Goal: Communication & Community: Participate in discussion

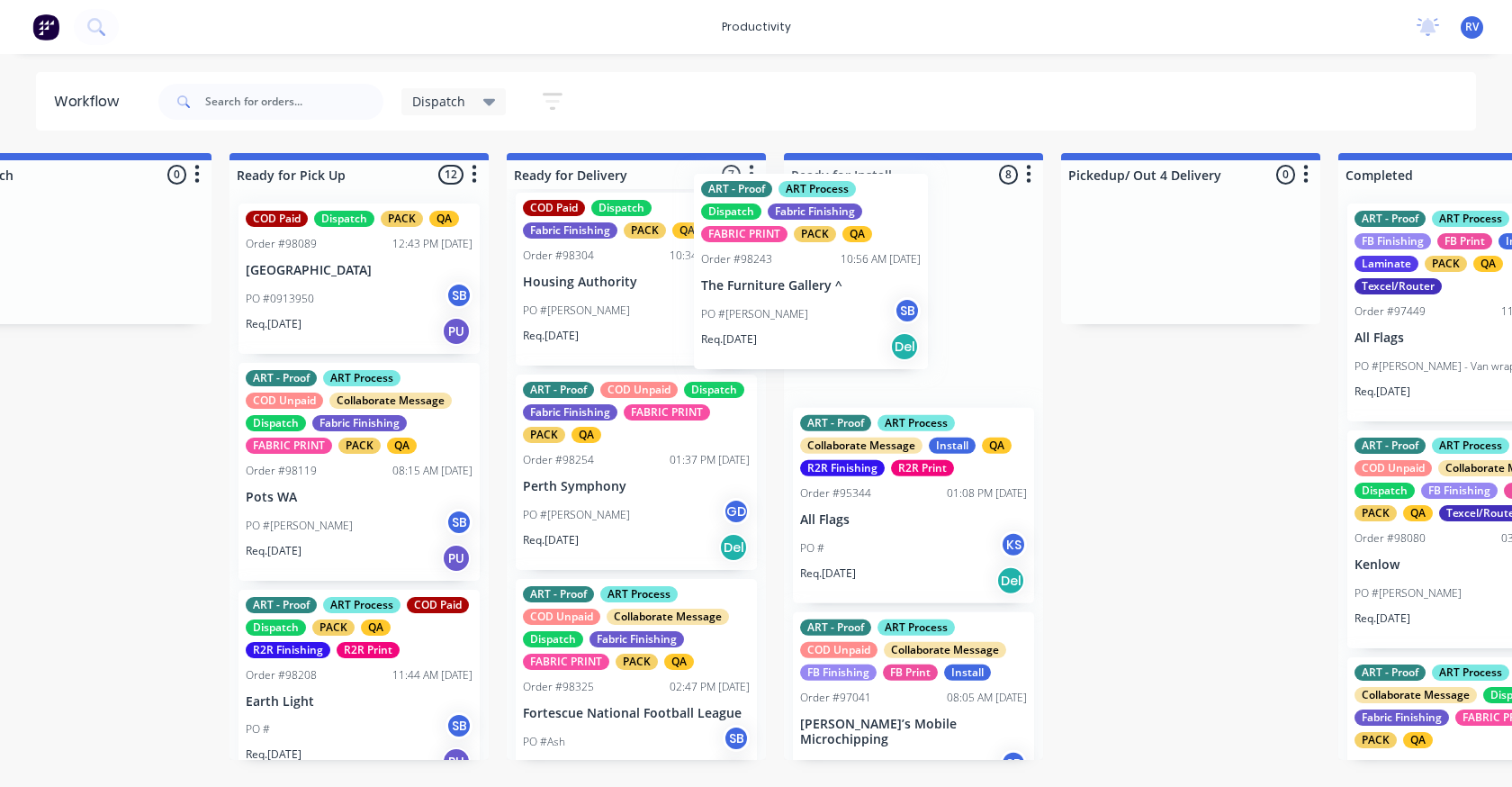
scroll to position [623, 0]
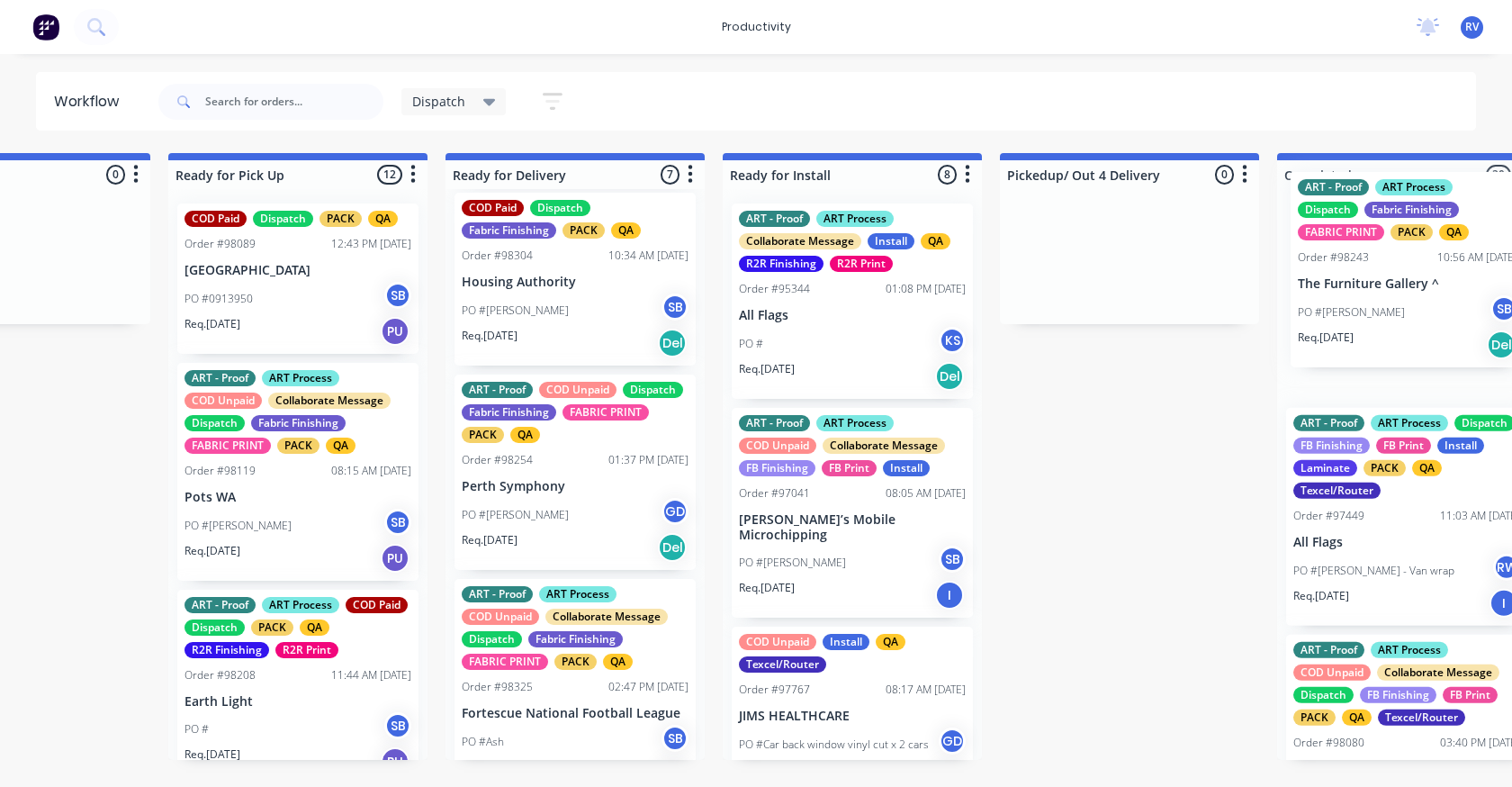
drag, startPoint x: 590, startPoint y: 317, endPoint x: 1373, endPoint y: 300, distance: 783.2
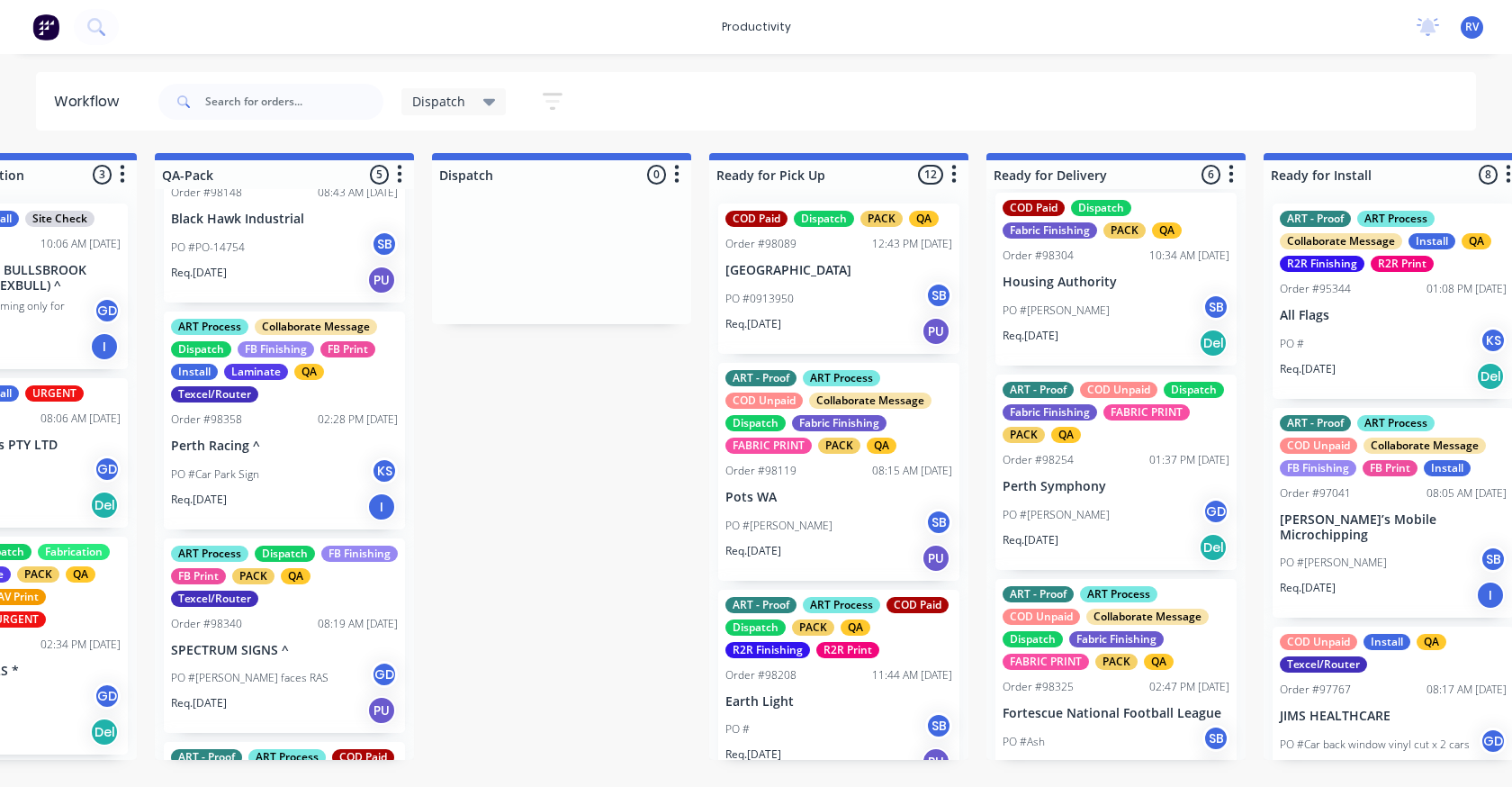
scroll to position [0, 0]
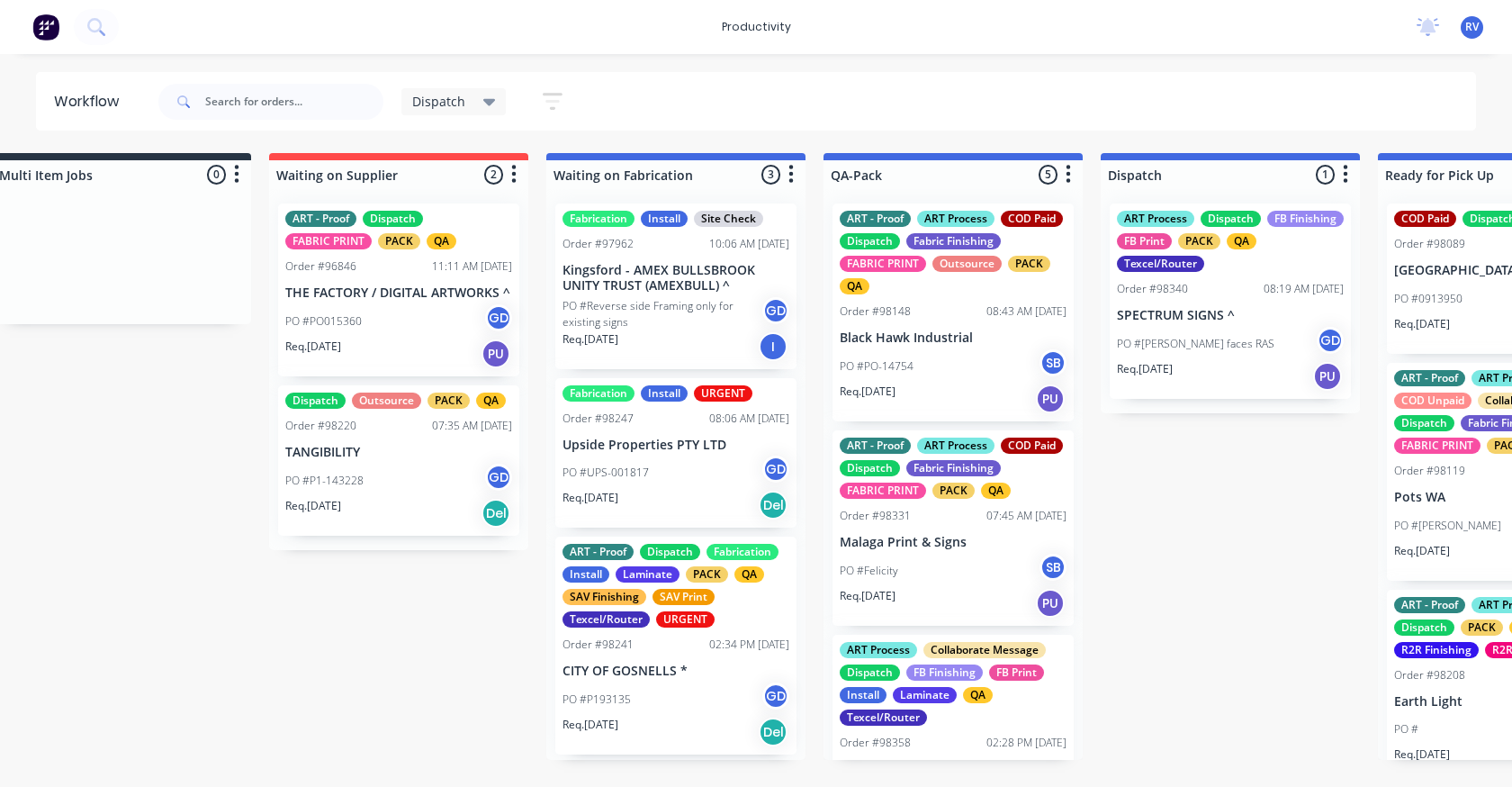
scroll to position [0, 925]
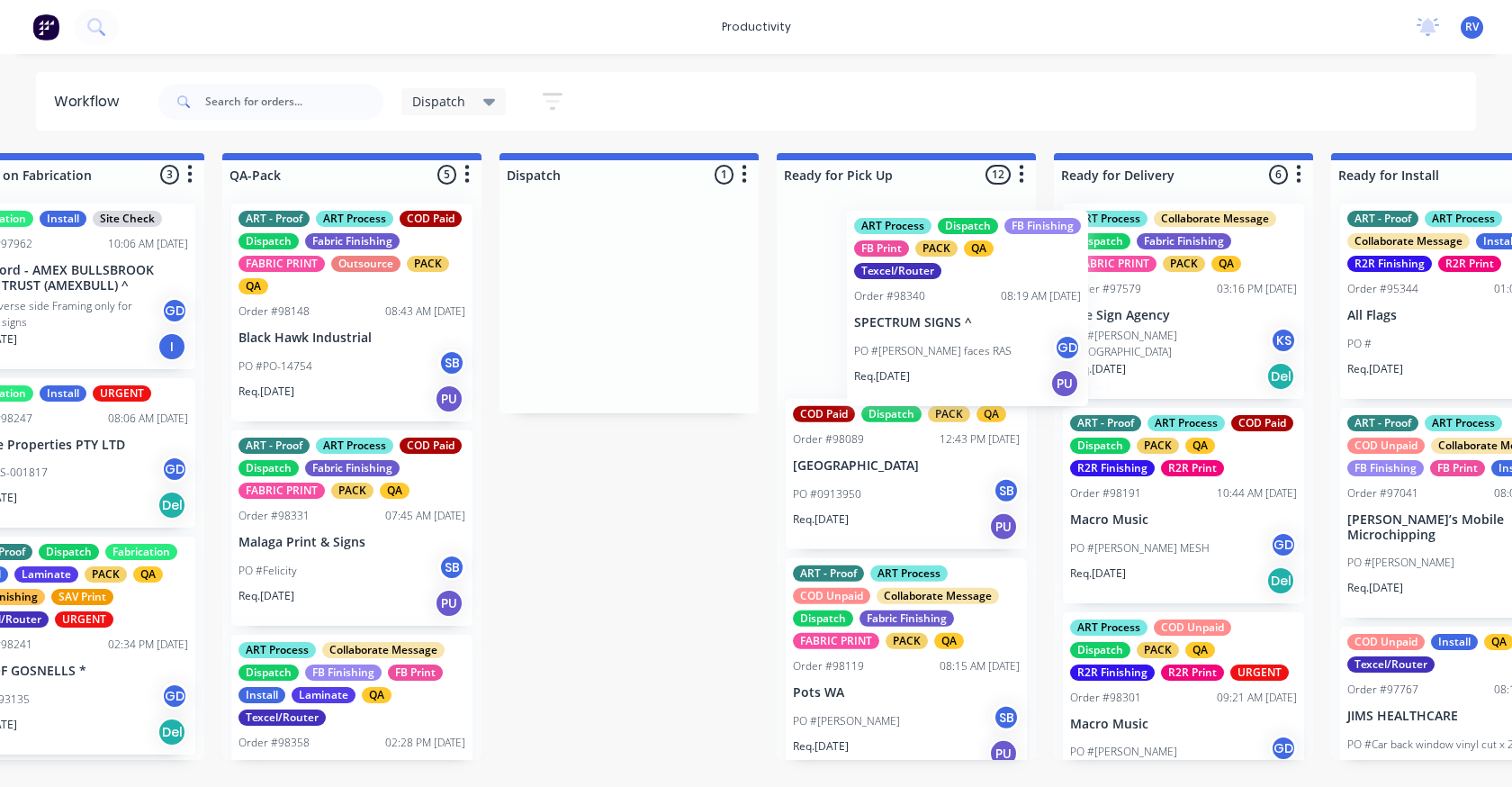
drag, startPoint x: 665, startPoint y: 311, endPoint x: 947, endPoint y: 327, distance: 282.5
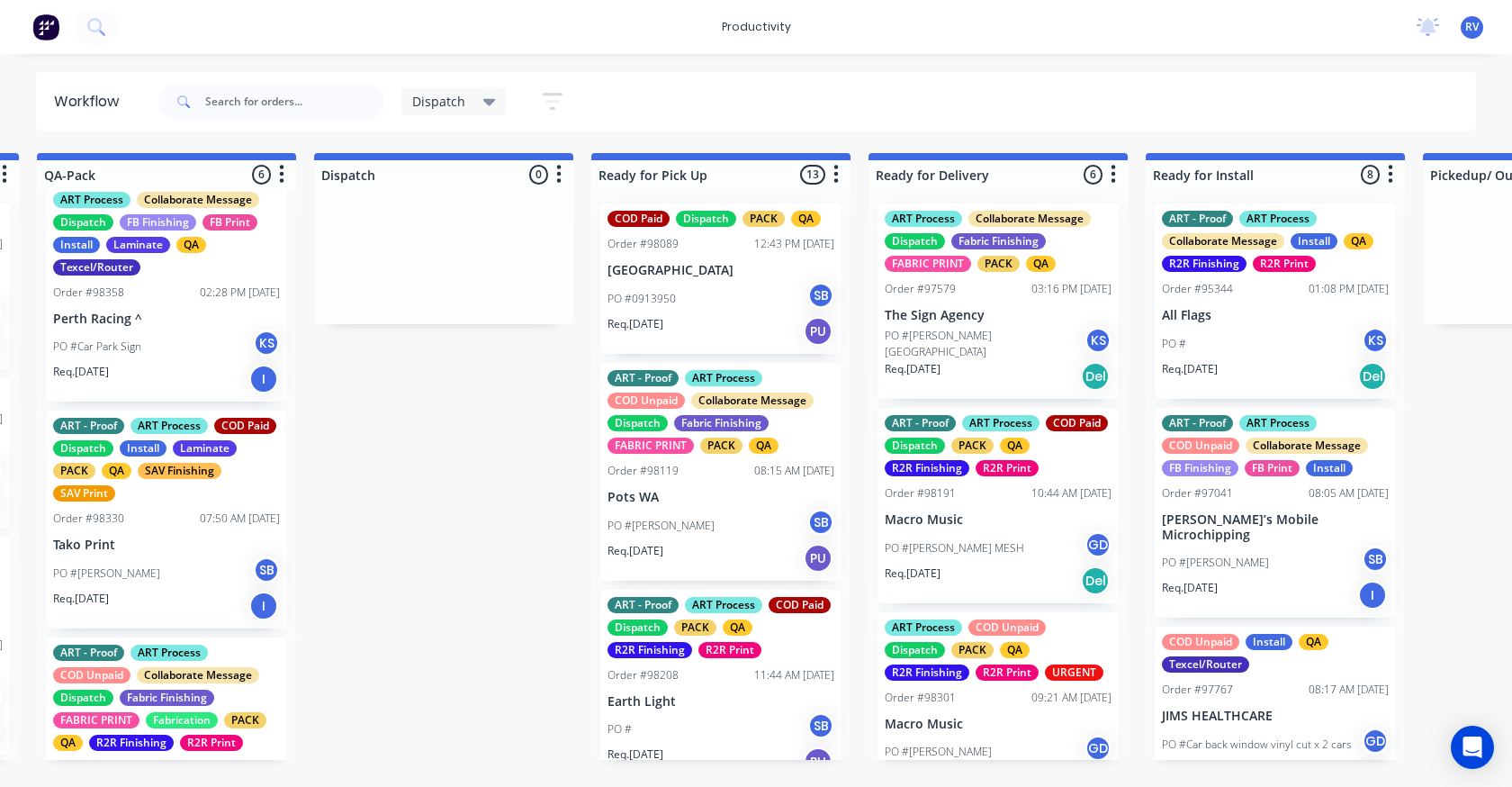
scroll to position [630, 0]
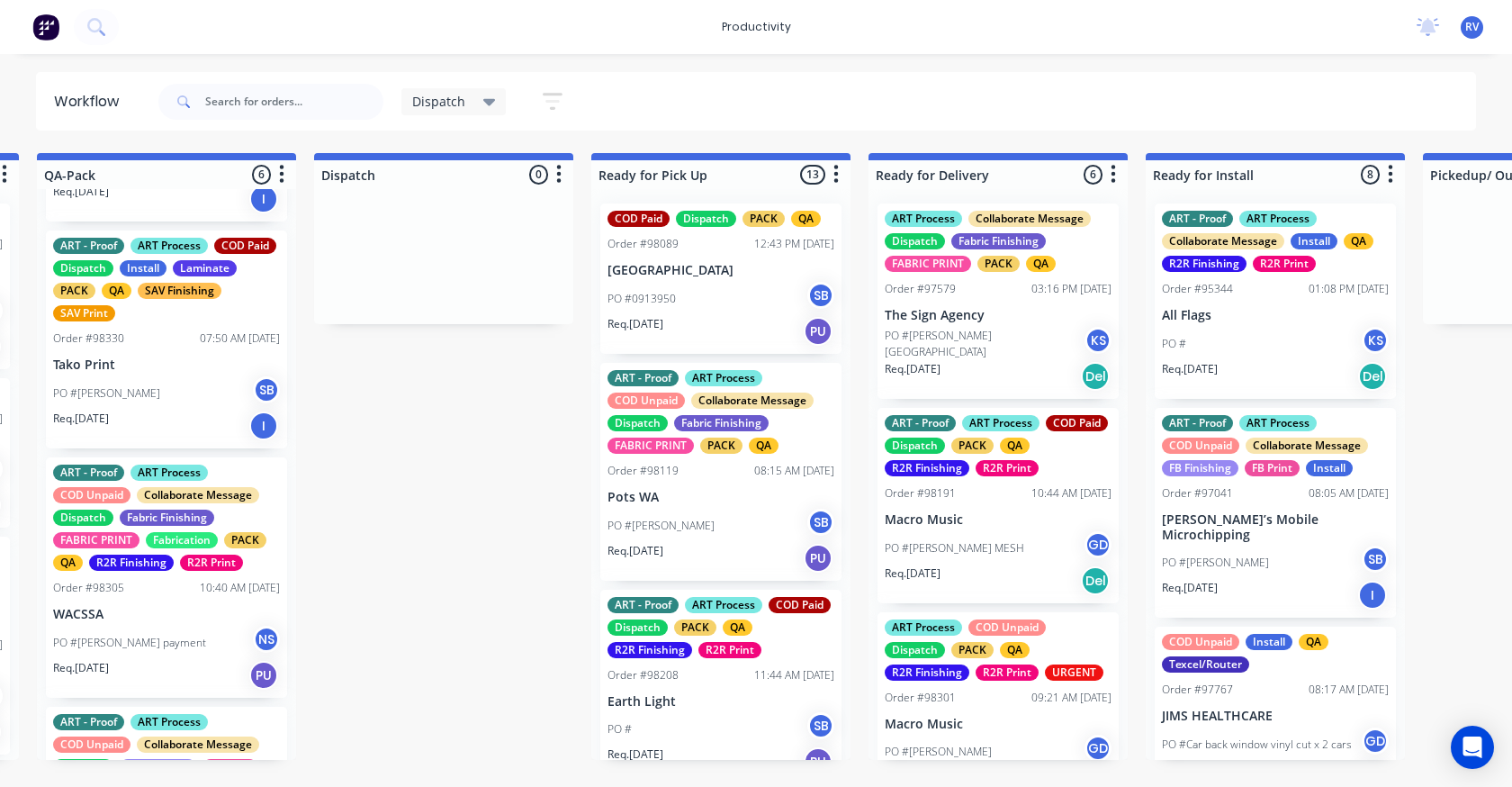
click at [158, 411] on div "PO #Danielle SB" at bounding box center [167, 393] width 227 height 34
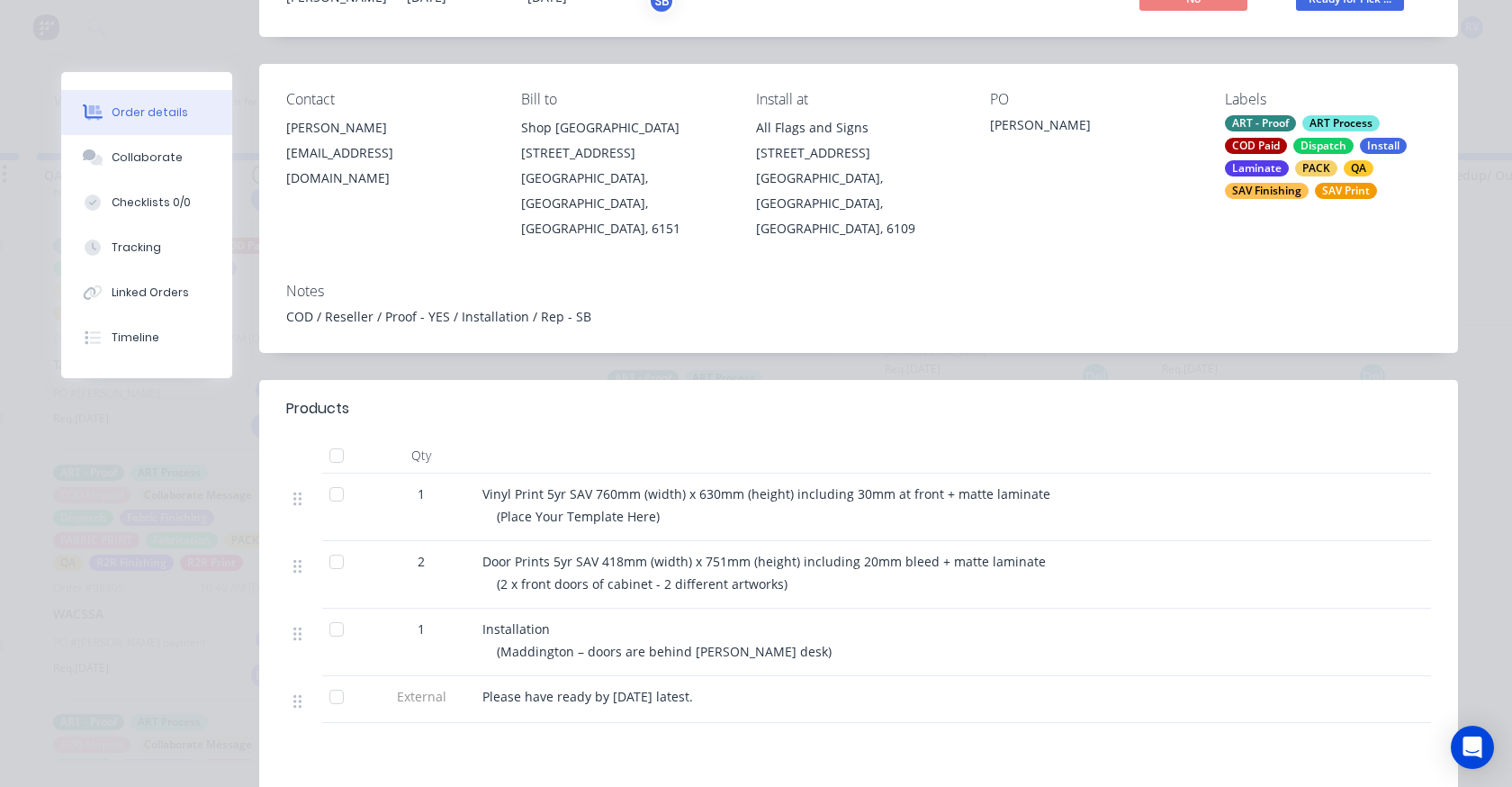
scroll to position [0, 0]
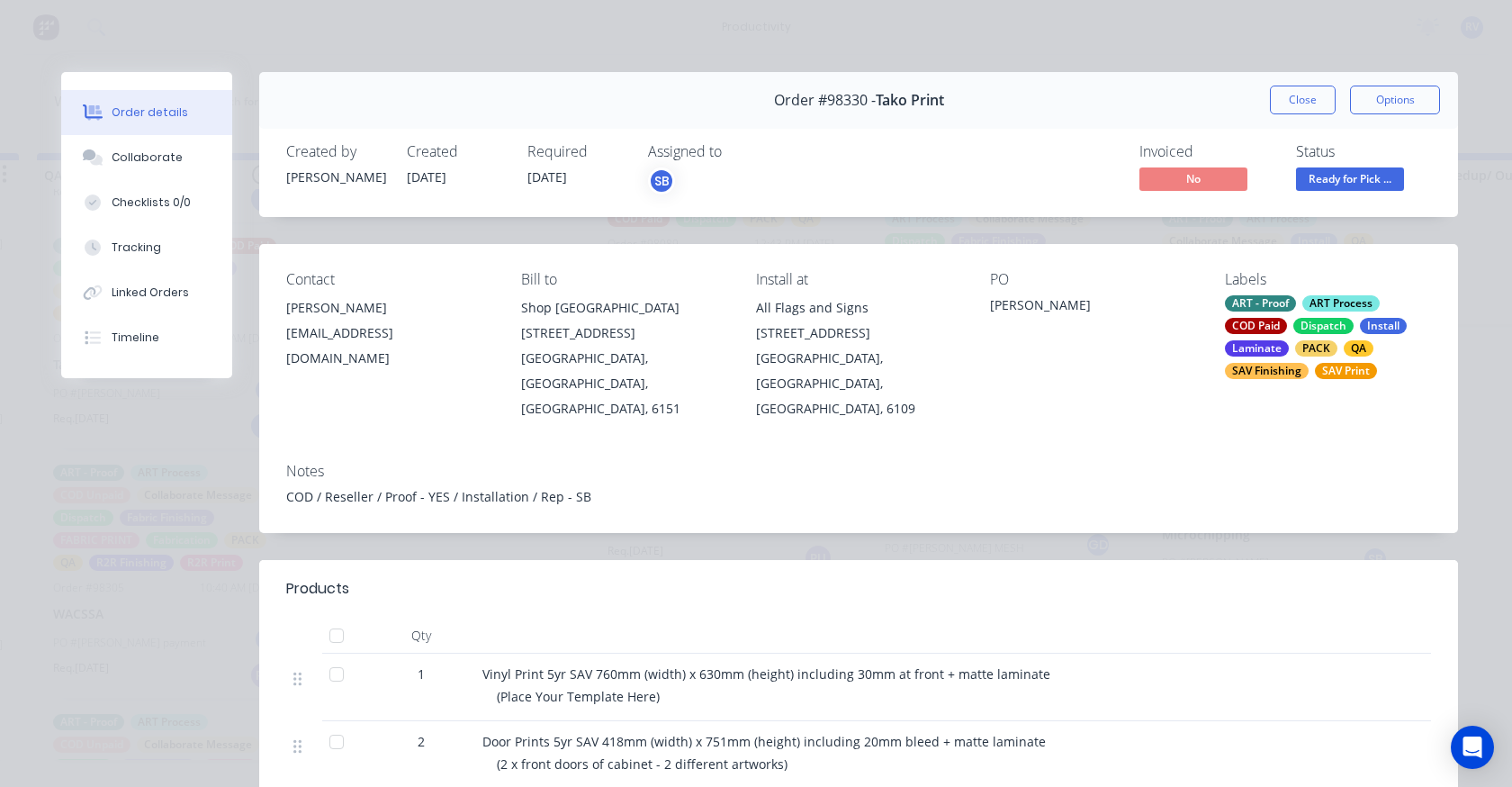
click at [1294, 107] on button "Close" at bounding box center [1303, 100] width 66 height 29
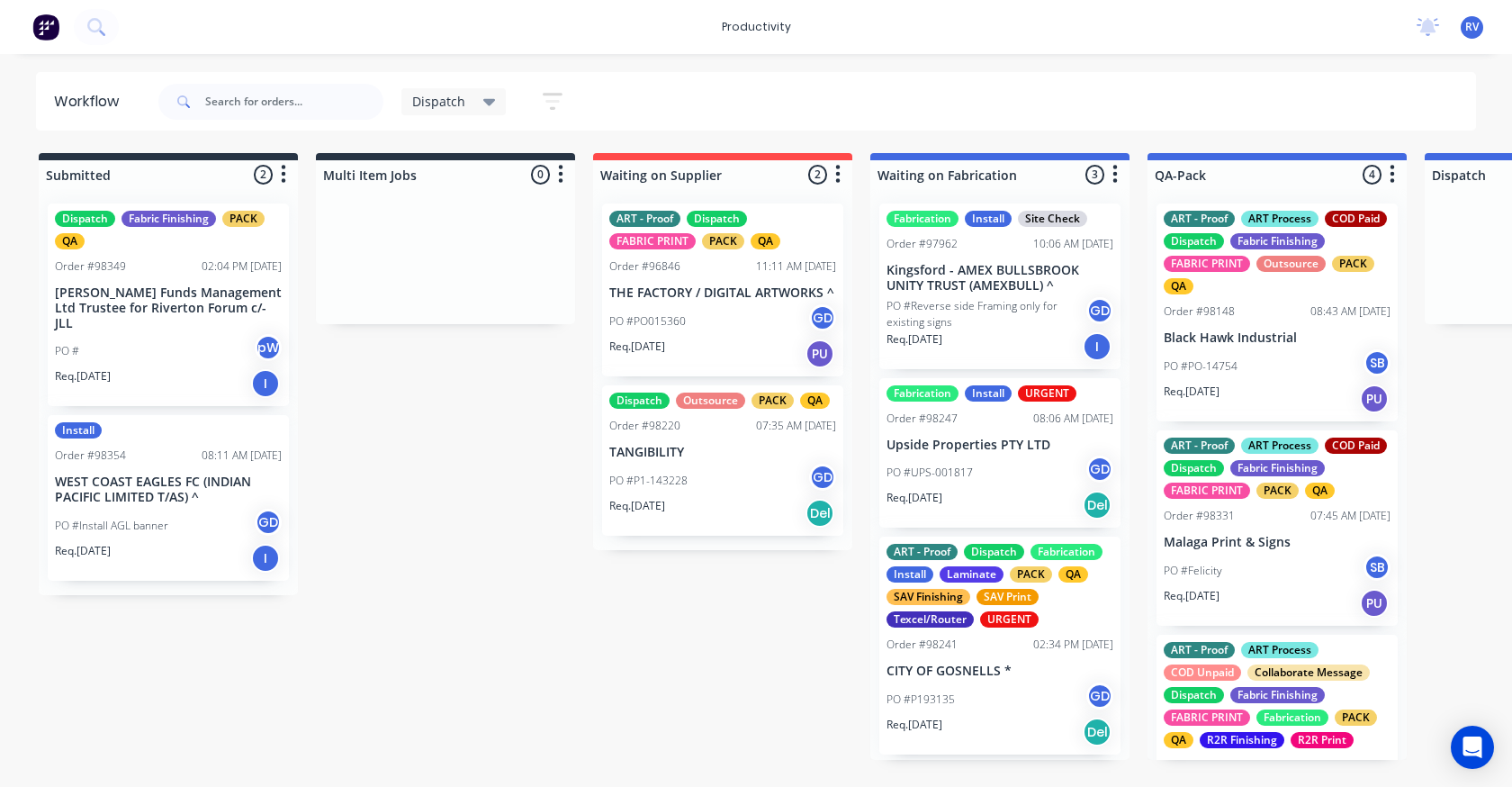
click at [712, 462] on div "Dispatch Outsource PACK QA Order #98220 07:35 AM 12/08/25 TANGIBILITY PO #P1-14…" at bounding box center [722, 460] width 241 height 150
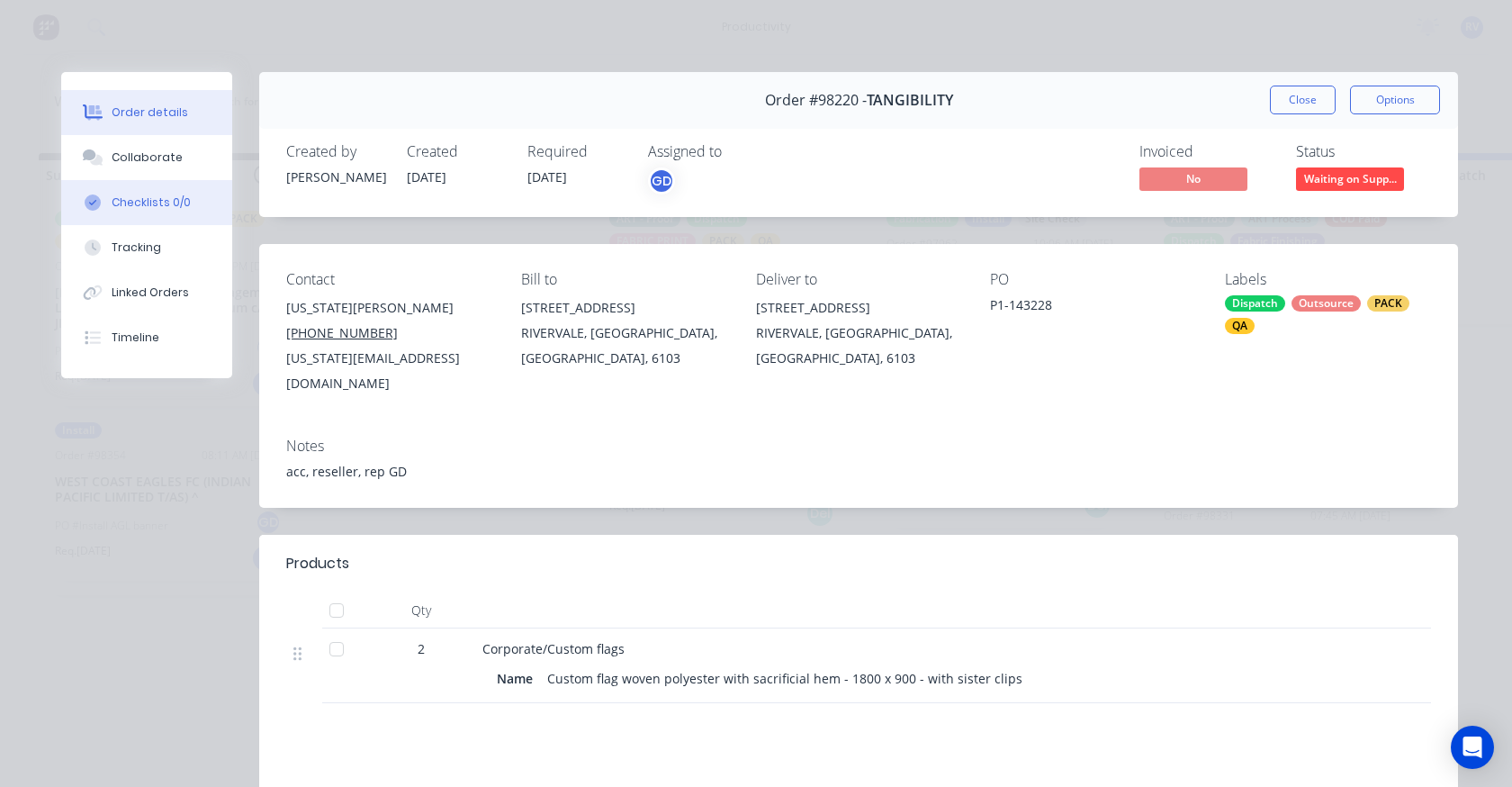
drag, startPoint x: 134, startPoint y: 168, endPoint x: 154, endPoint y: 197, distance: 35.2
click at [134, 167] on button "Collaborate" at bounding box center [146, 157] width 170 height 45
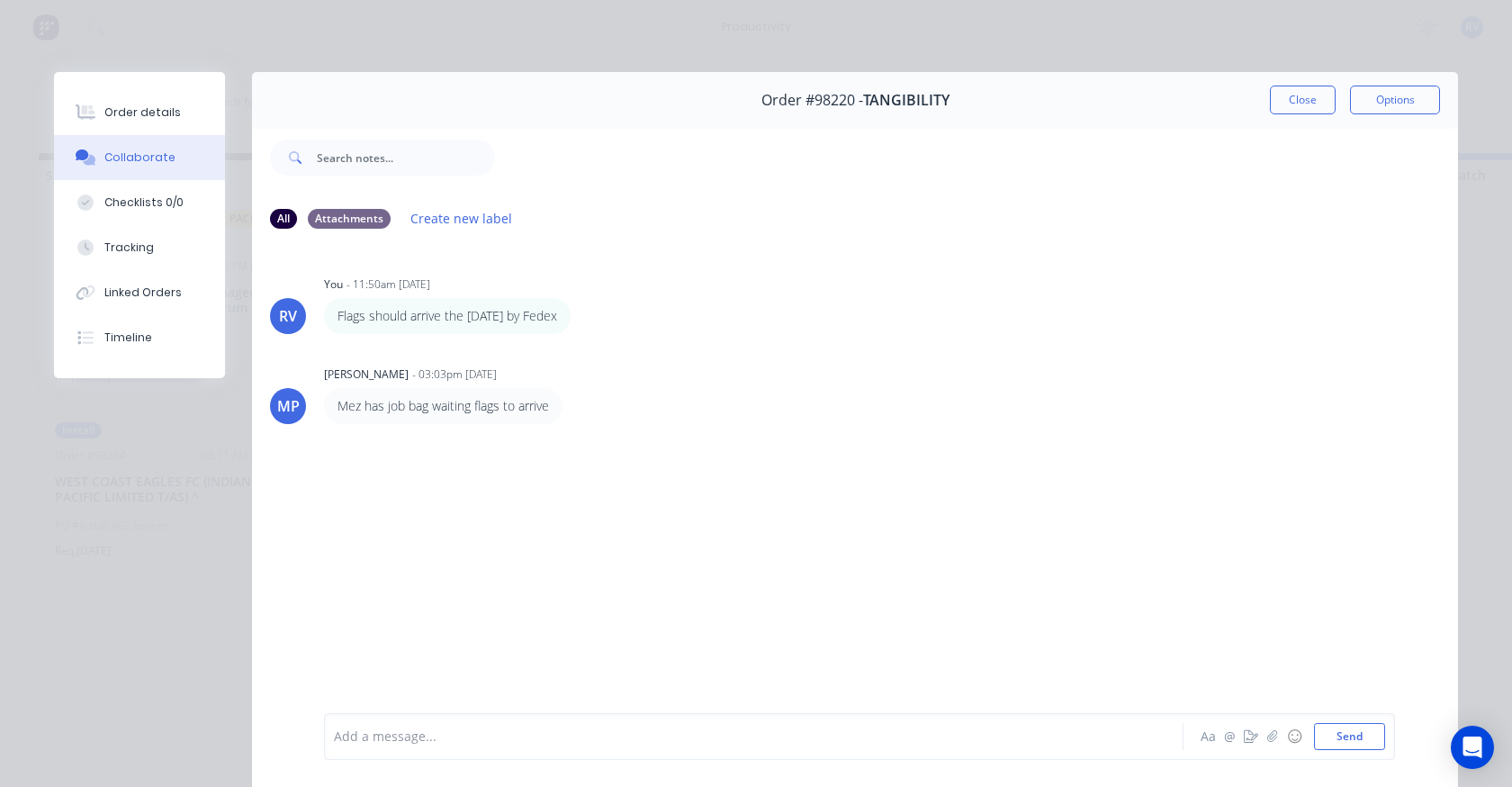
click at [414, 742] on div at bounding box center [728, 738] width 787 height 19
click at [1333, 742] on button "Send" at bounding box center [1348, 737] width 71 height 27
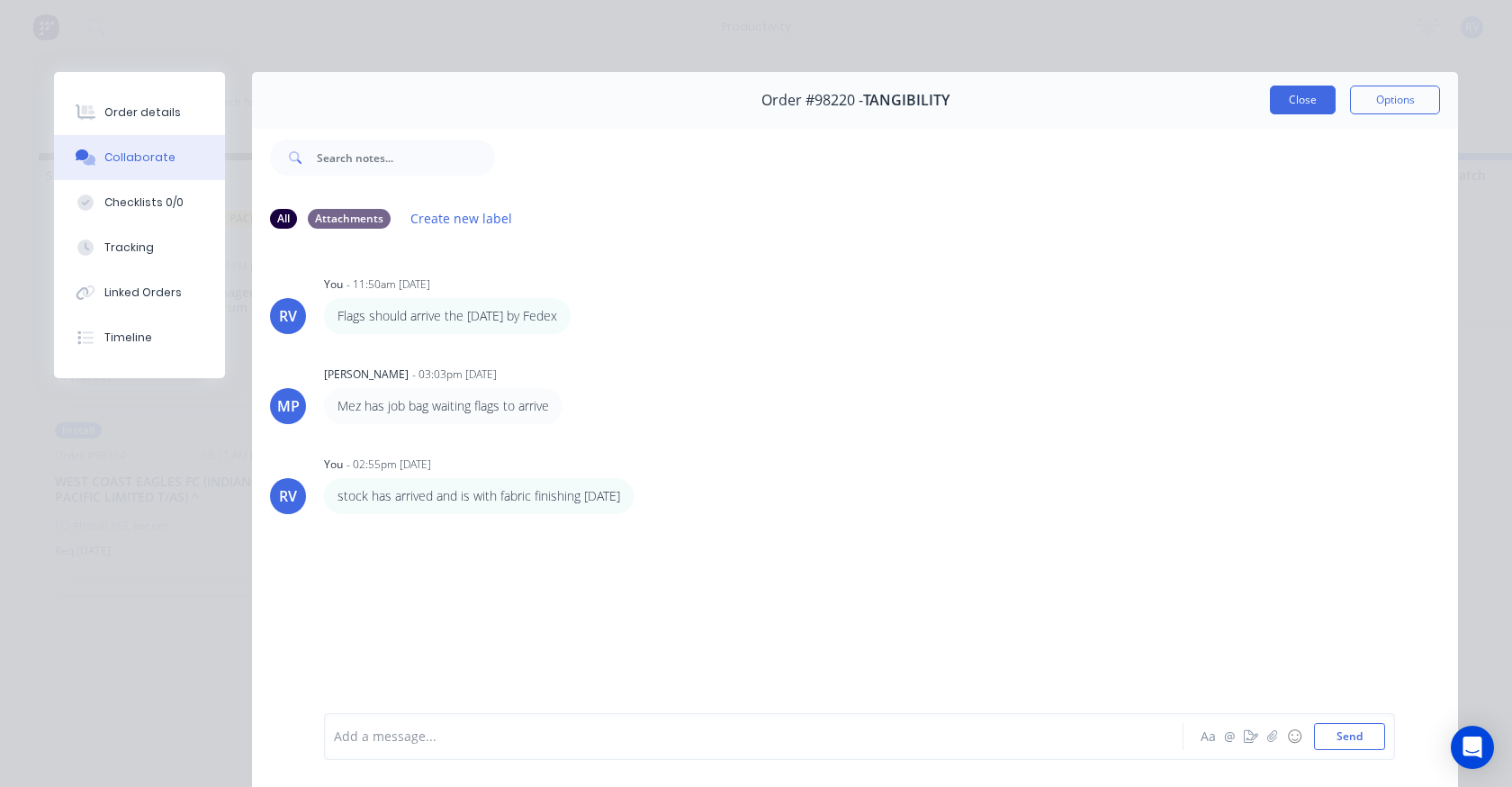
click at [1284, 98] on button "Close" at bounding box center [1303, 100] width 66 height 29
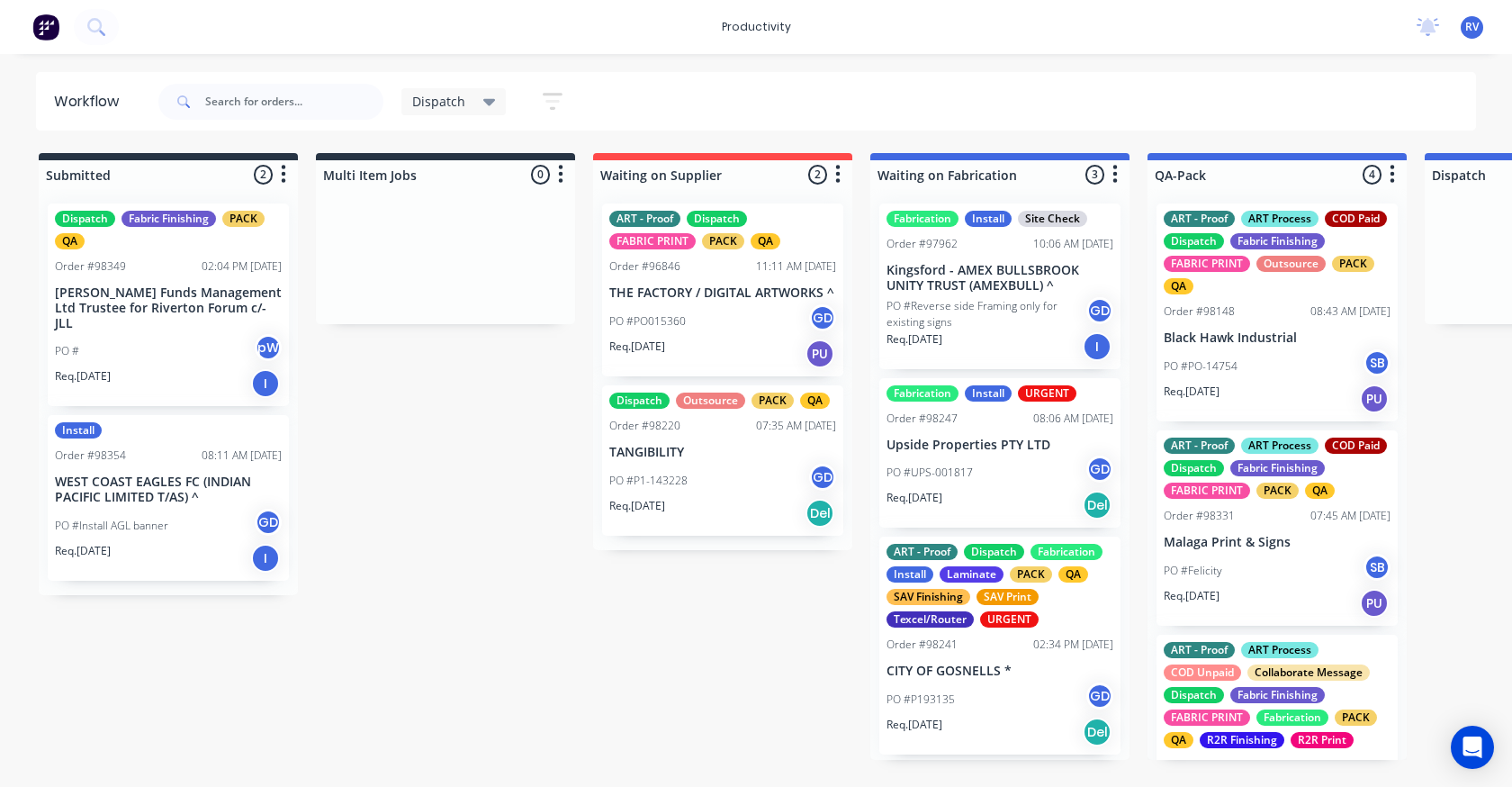
click at [717, 440] on div "Dispatch Outsource PACK QA Order #98220 07:35 AM 12/08/25 TANGIBILITY PO #P1-14…" at bounding box center [722, 460] width 241 height 150
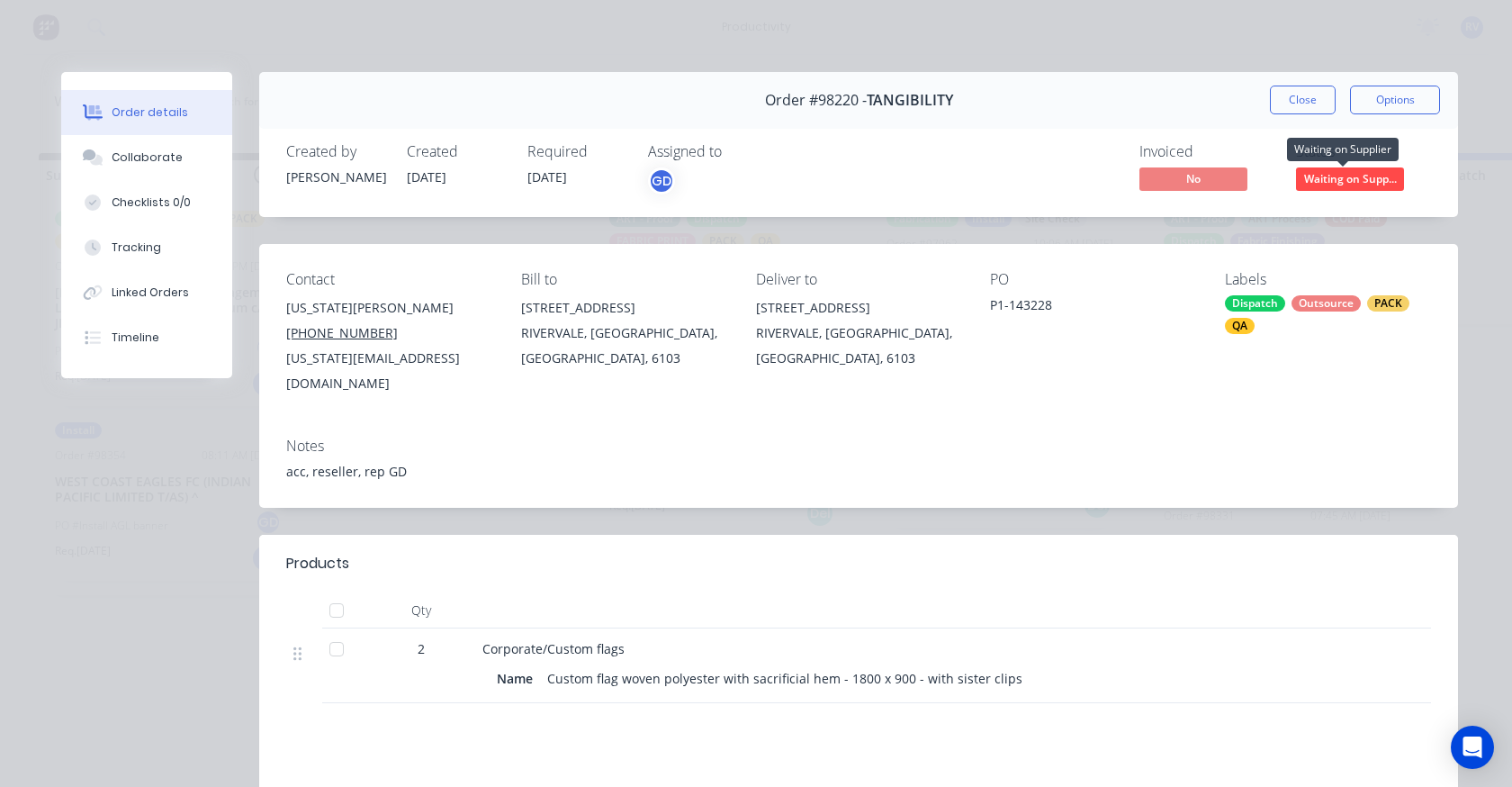
click at [1370, 179] on span "Waiting on Supp..." at bounding box center [1349, 178] width 108 height 22
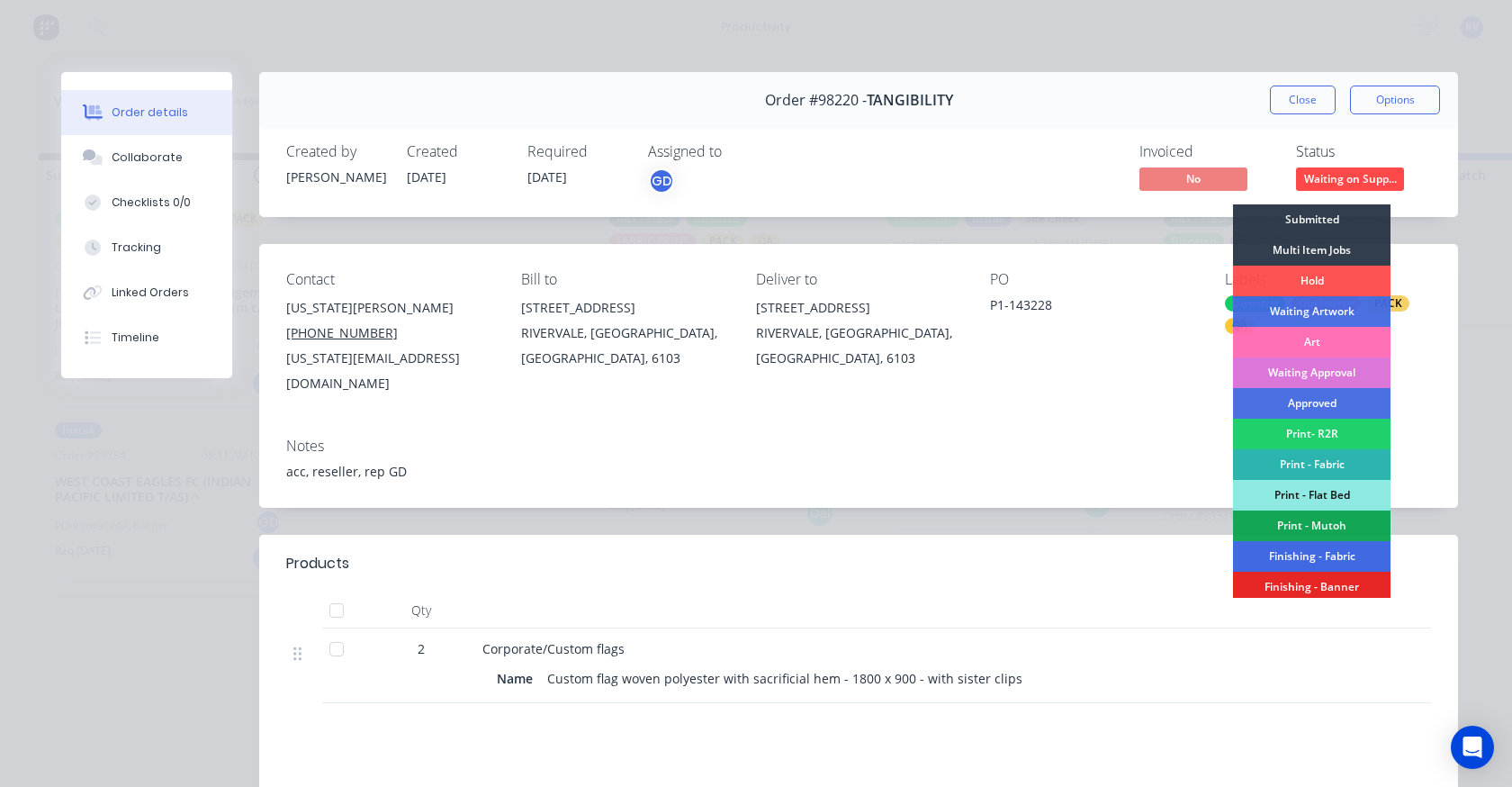
click at [1293, 561] on div "Finishing - Fabric" at bounding box center [1311, 556] width 158 height 31
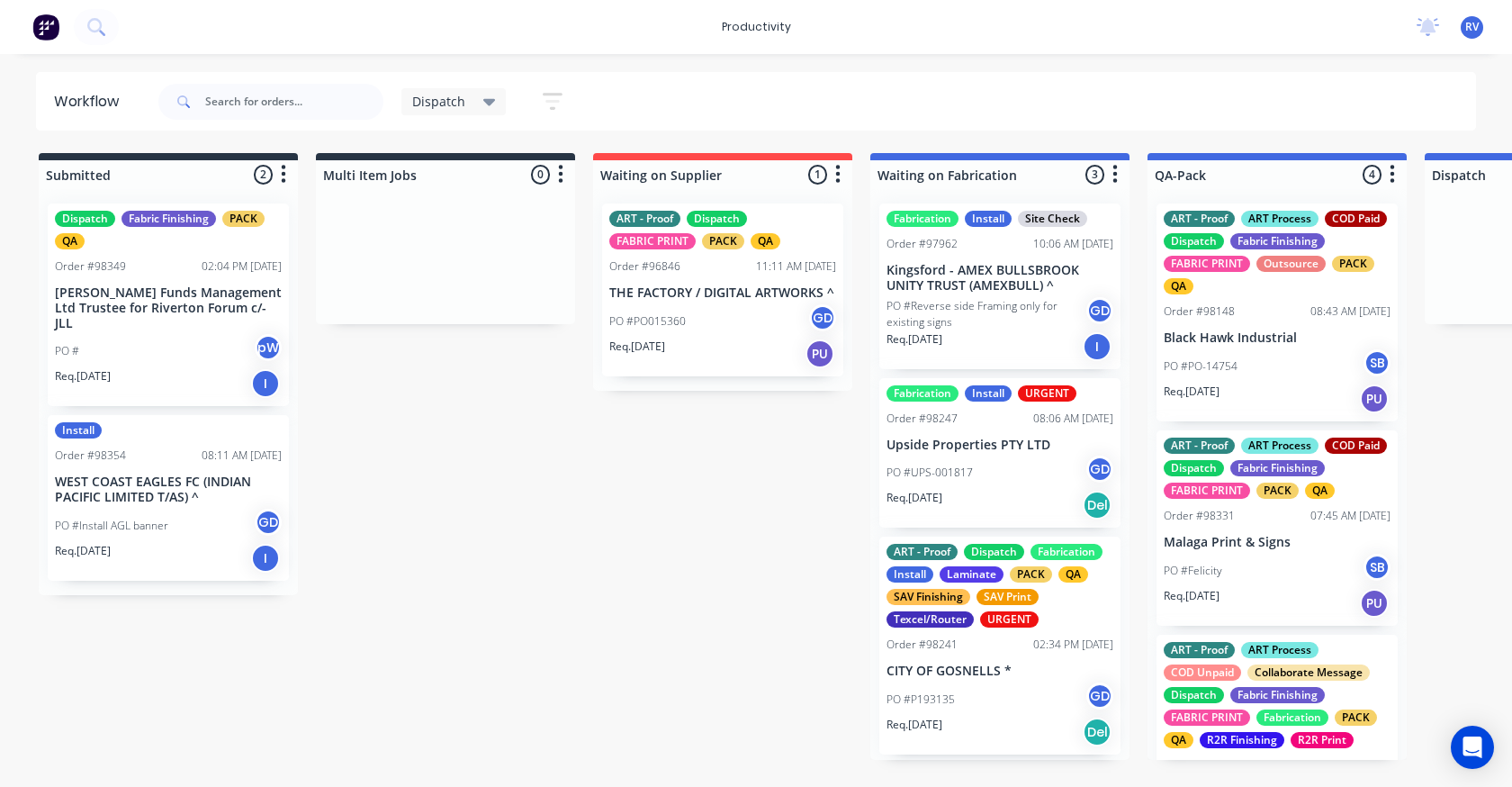
click at [451, 105] on span "Dispatch" at bounding box center [438, 102] width 53 height 19
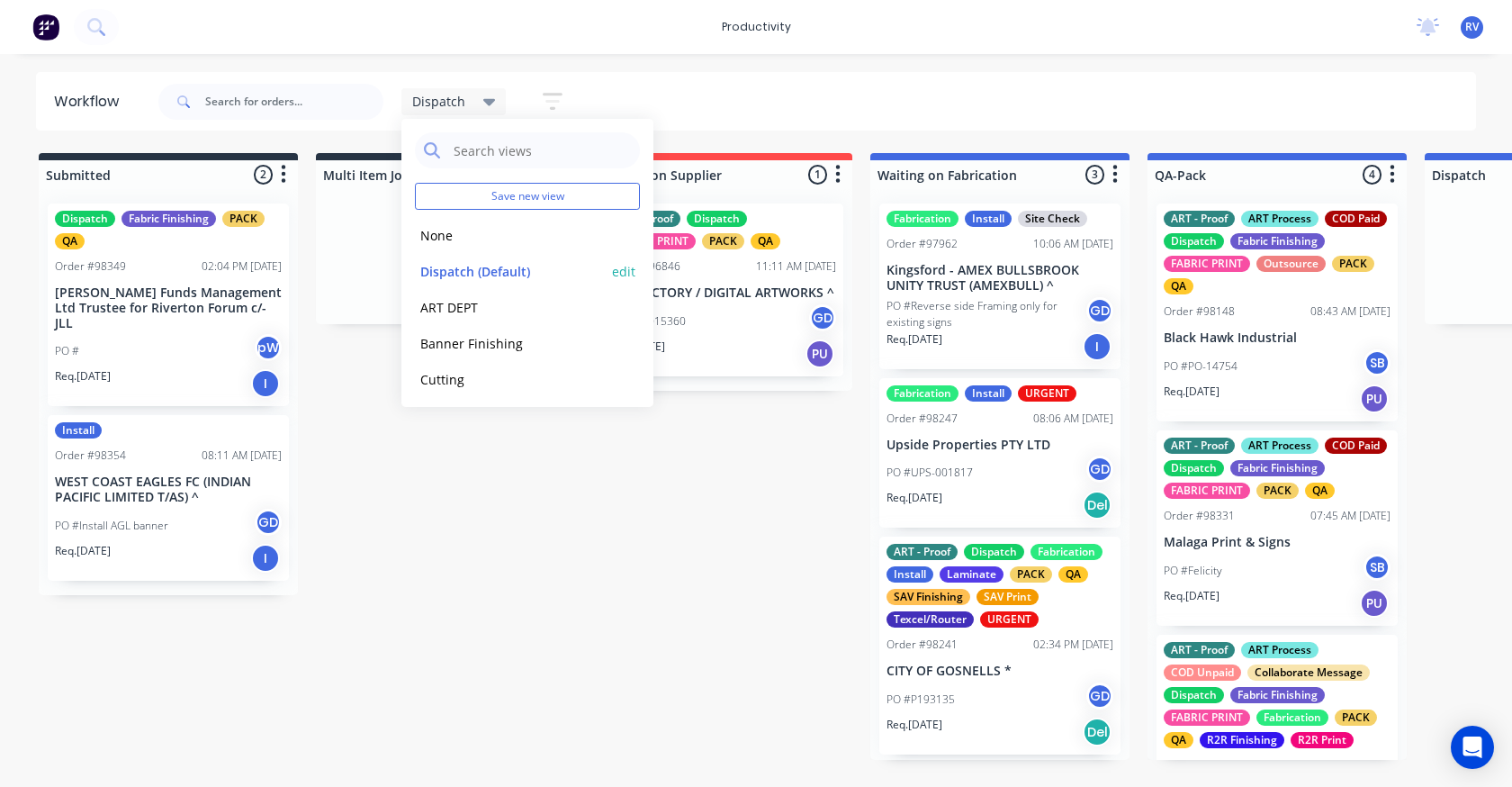
click at [482, 268] on button "Dispatch (Default)" at bounding box center [510, 270] width 192 height 20
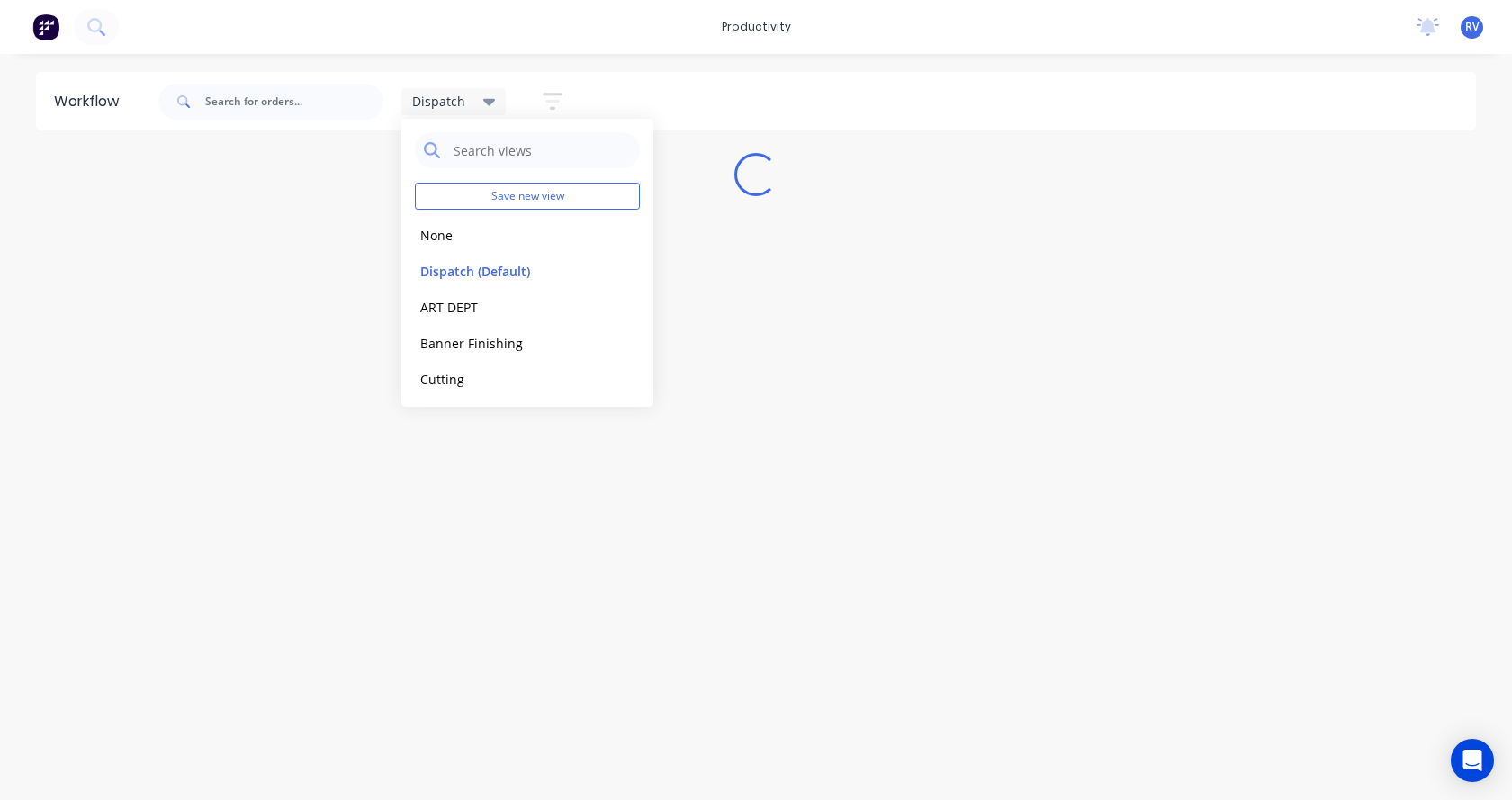
click at [452, 445] on div "Workflow Dispatch Save new view None edit Dispatch (Default) edit ART DEPT edit…" at bounding box center [756, 417] width 1512 height 692
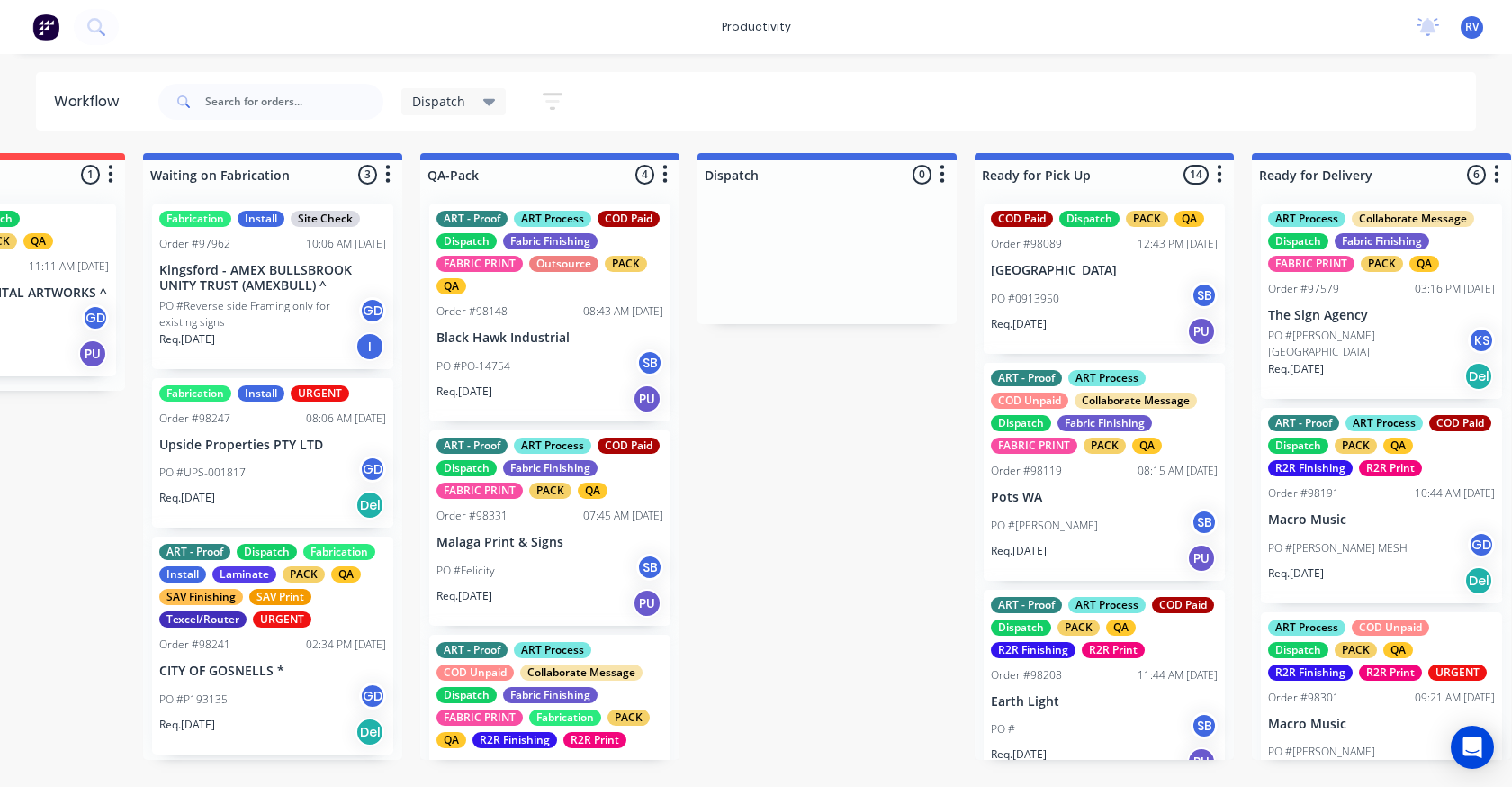
scroll to position [0, 736]
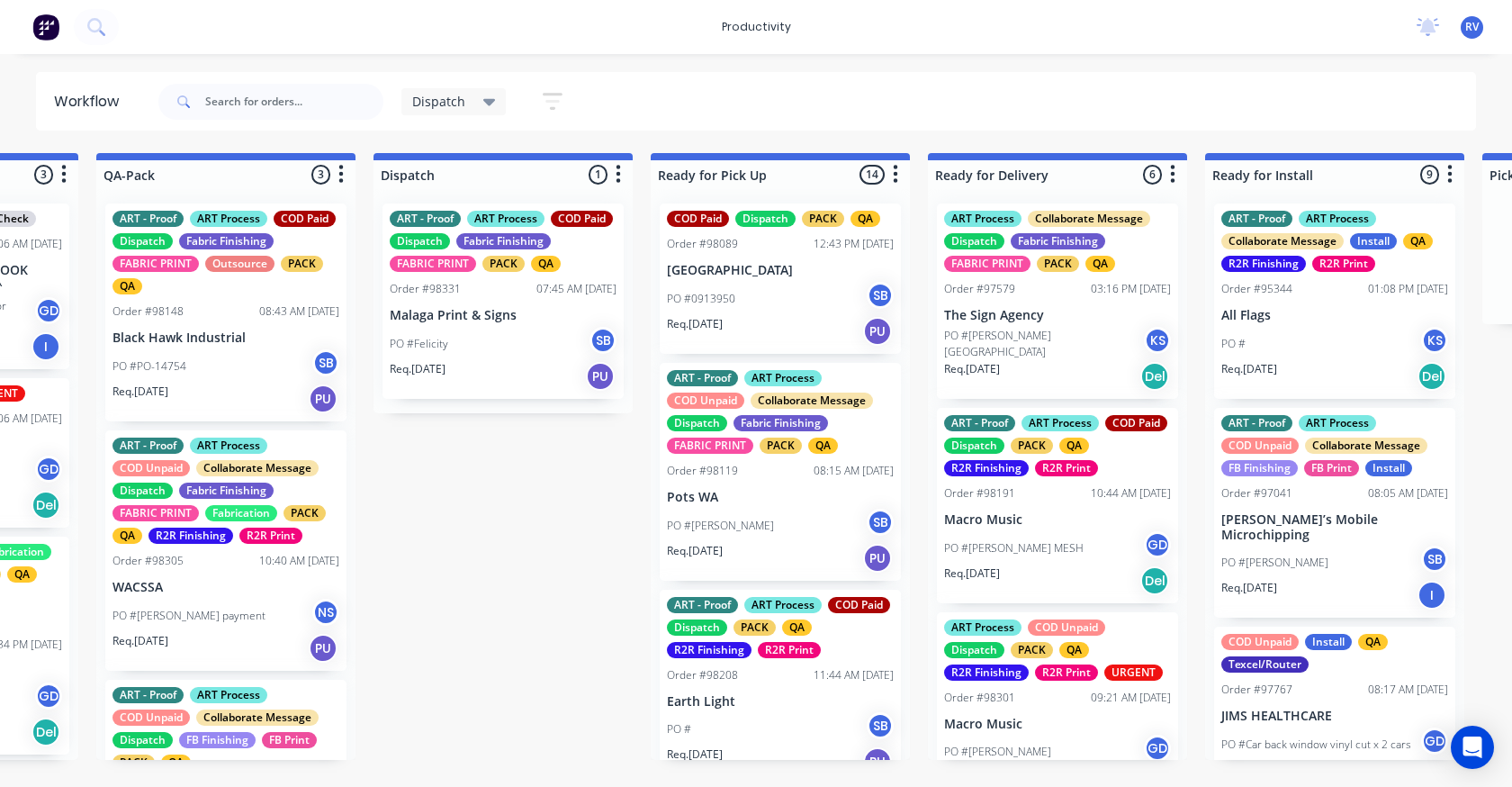
scroll to position [0, 1064]
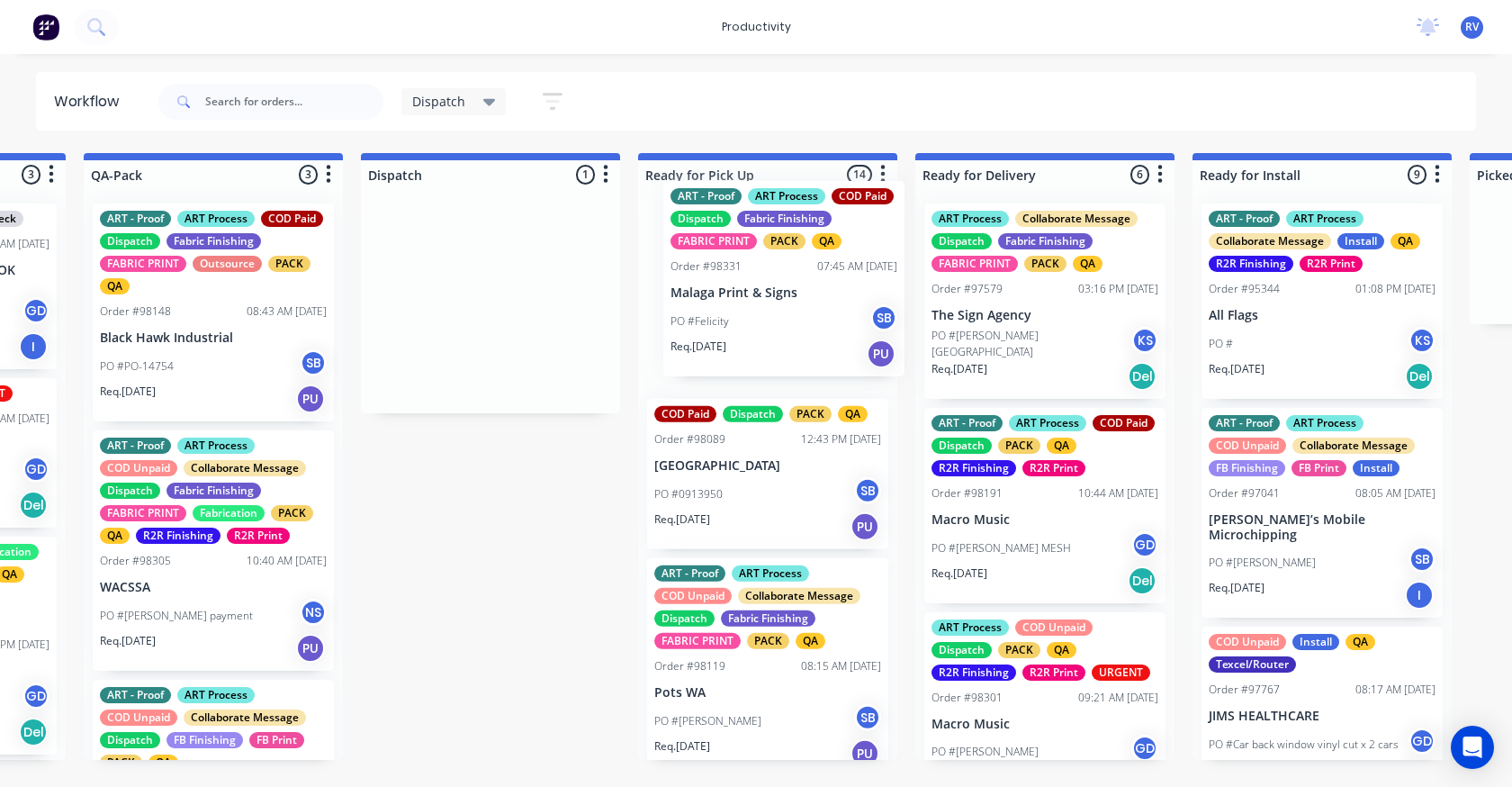
drag, startPoint x: 478, startPoint y: 319, endPoint x: 765, endPoint y: 289, distance: 288.6
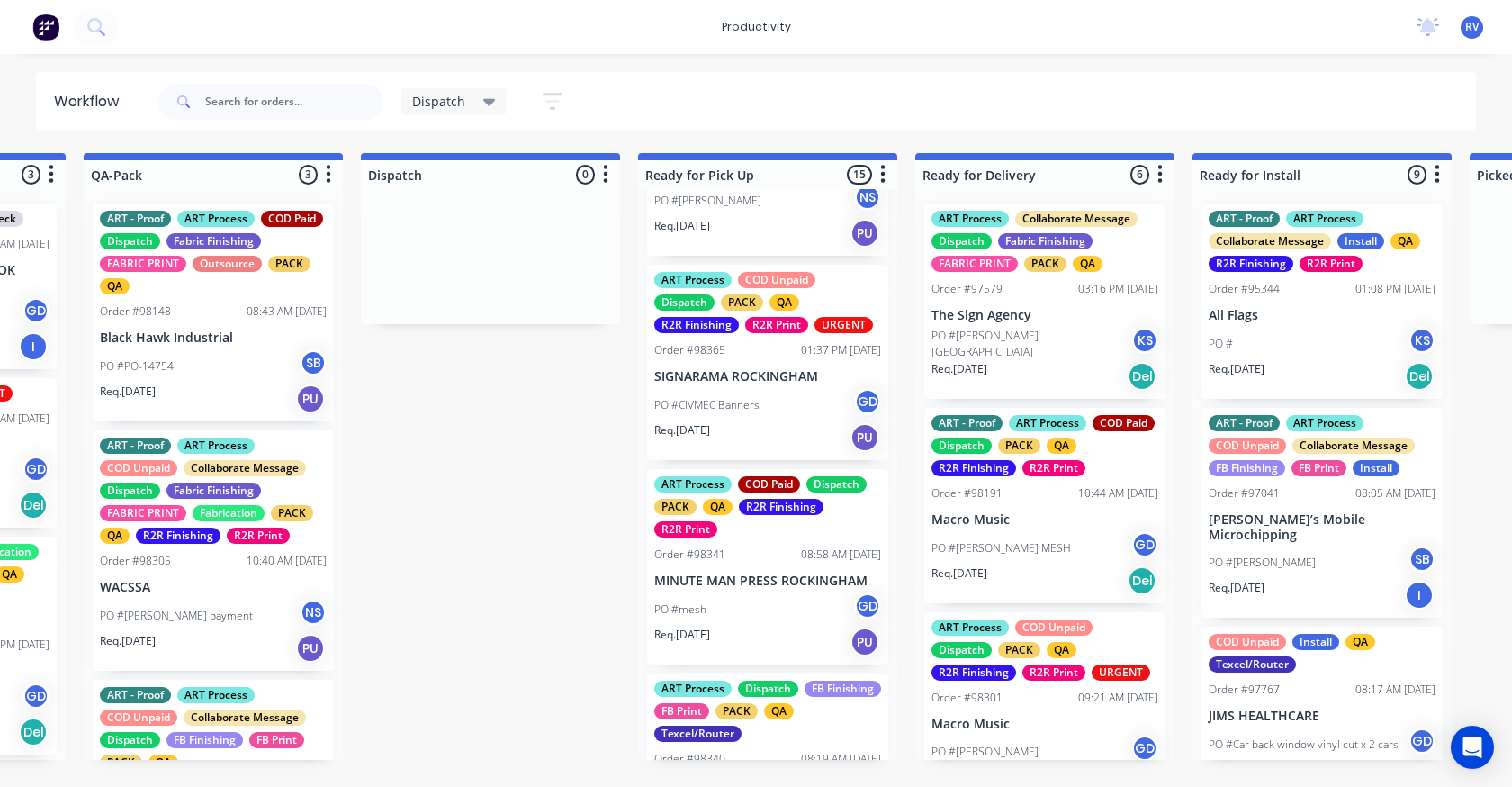
scroll to position [2070, 0]
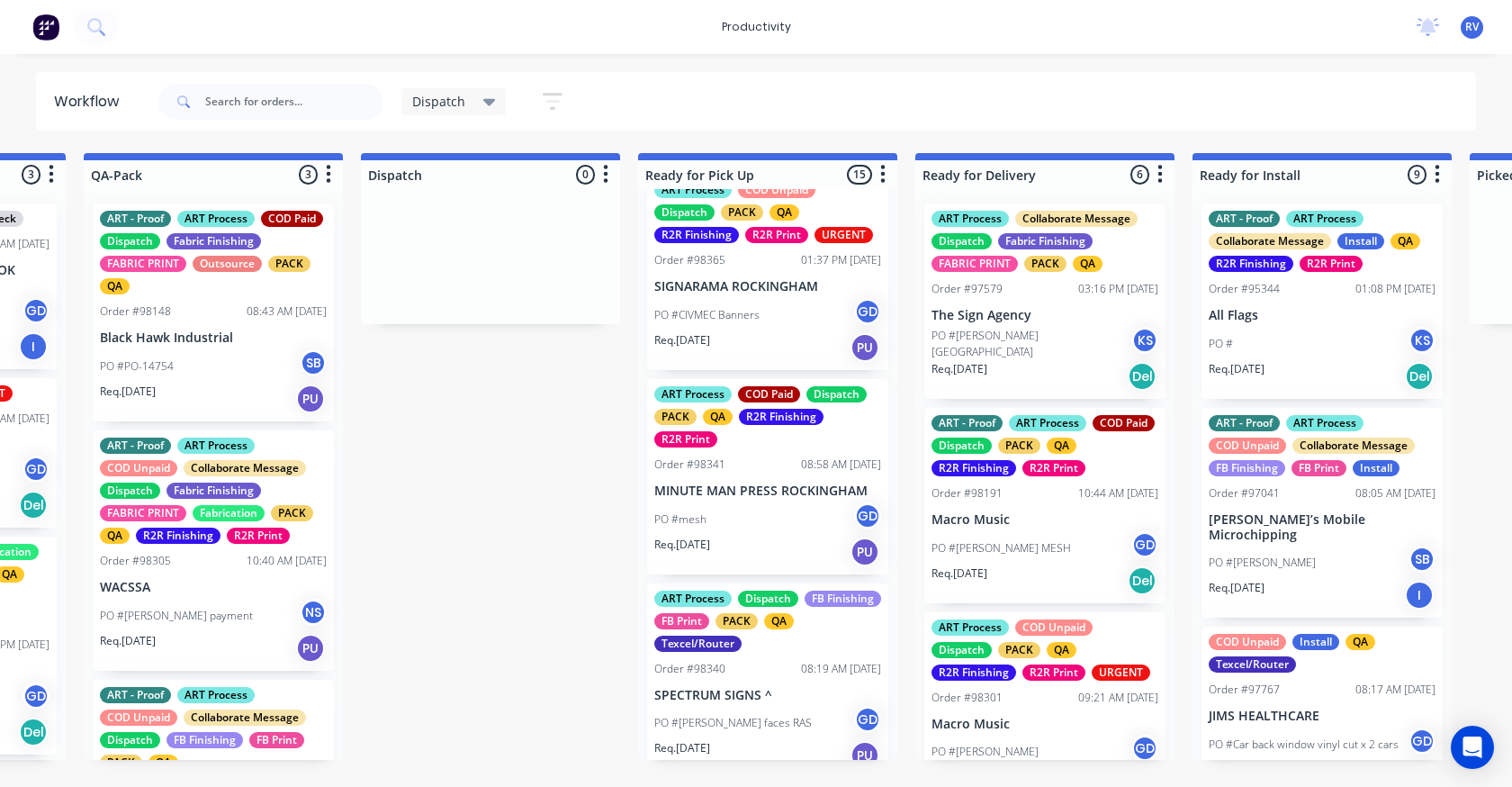
click at [718, 332] on div "PO #CIVMEC Banners GD" at bounding box center [767, 314] width 227 height 34
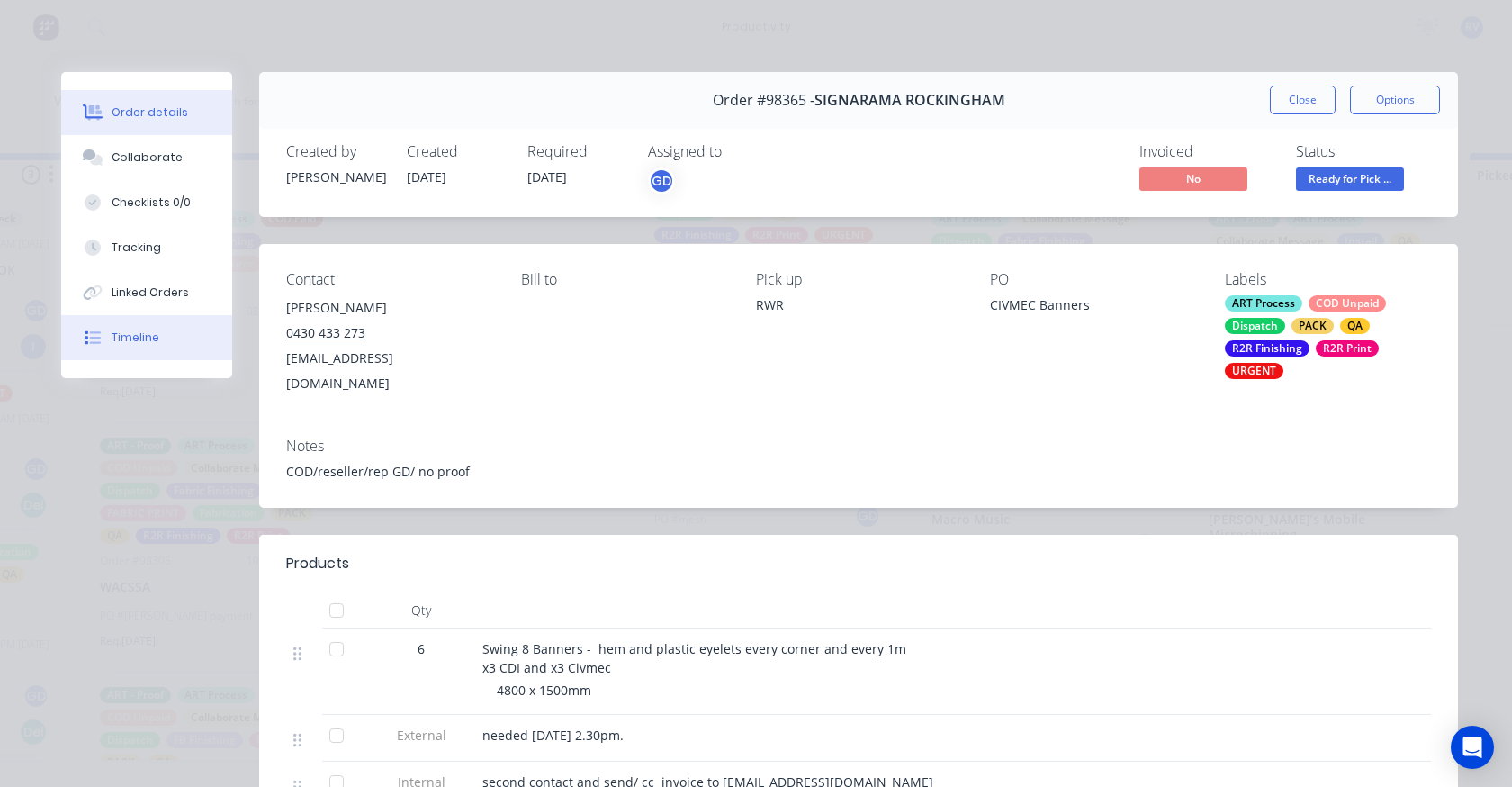
click at [134, 329] on button "Timeline" at bounding box center [146, 337] width 170 height 45
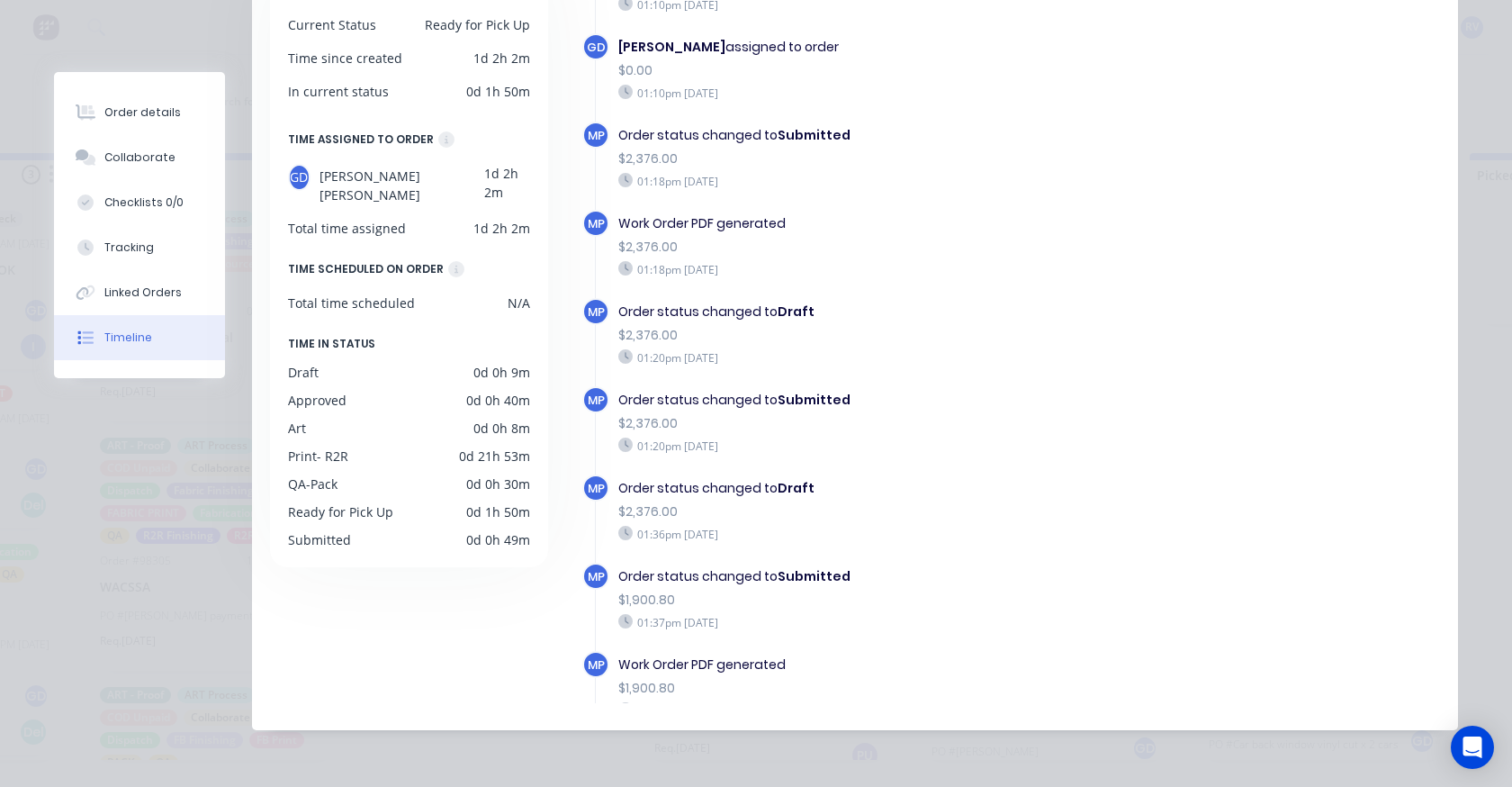
scroll to position [0, 0]
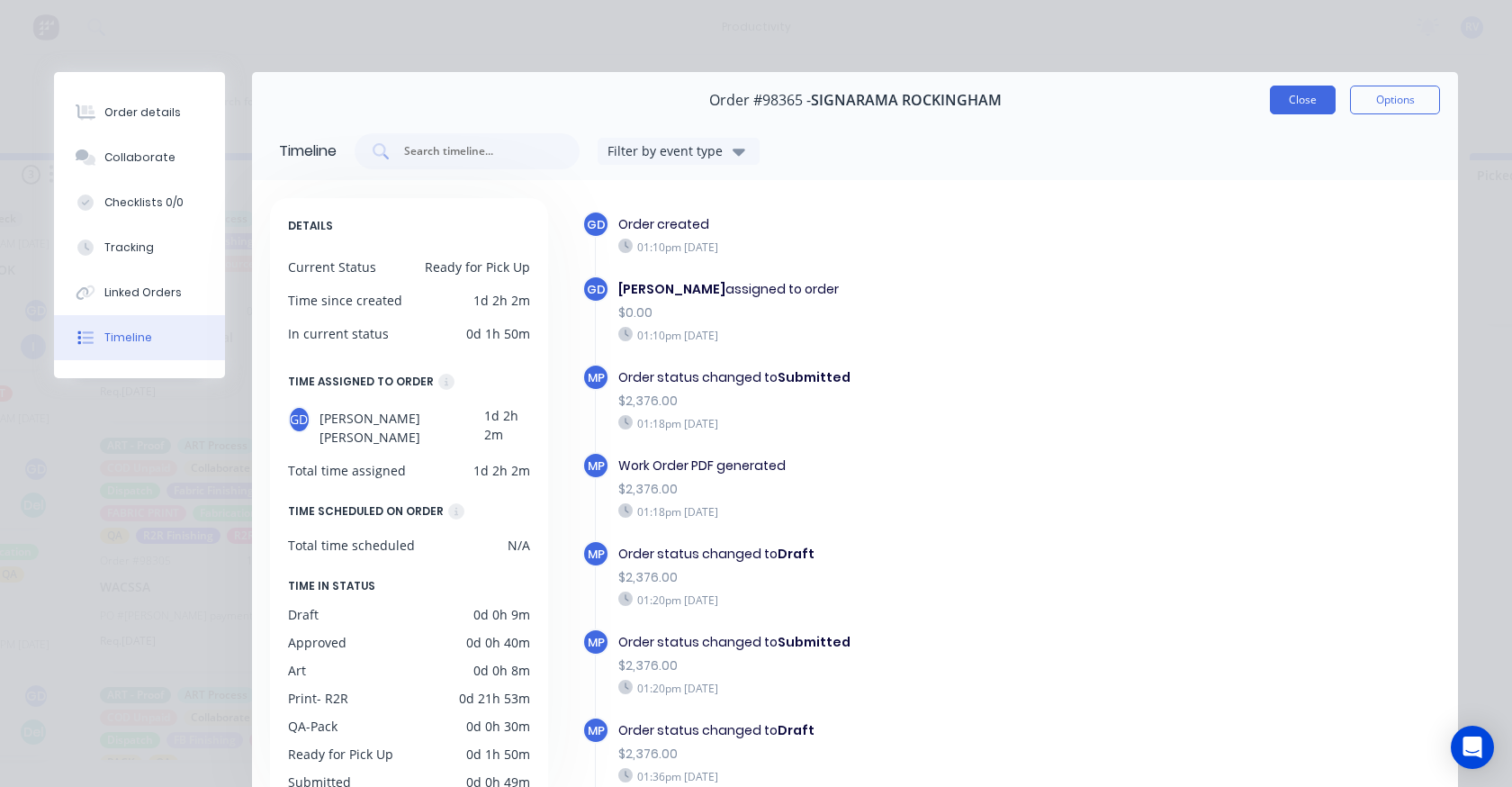
click at [1292, 93] on button "Close" at bounding box center [1303, 100] width 66 height 29
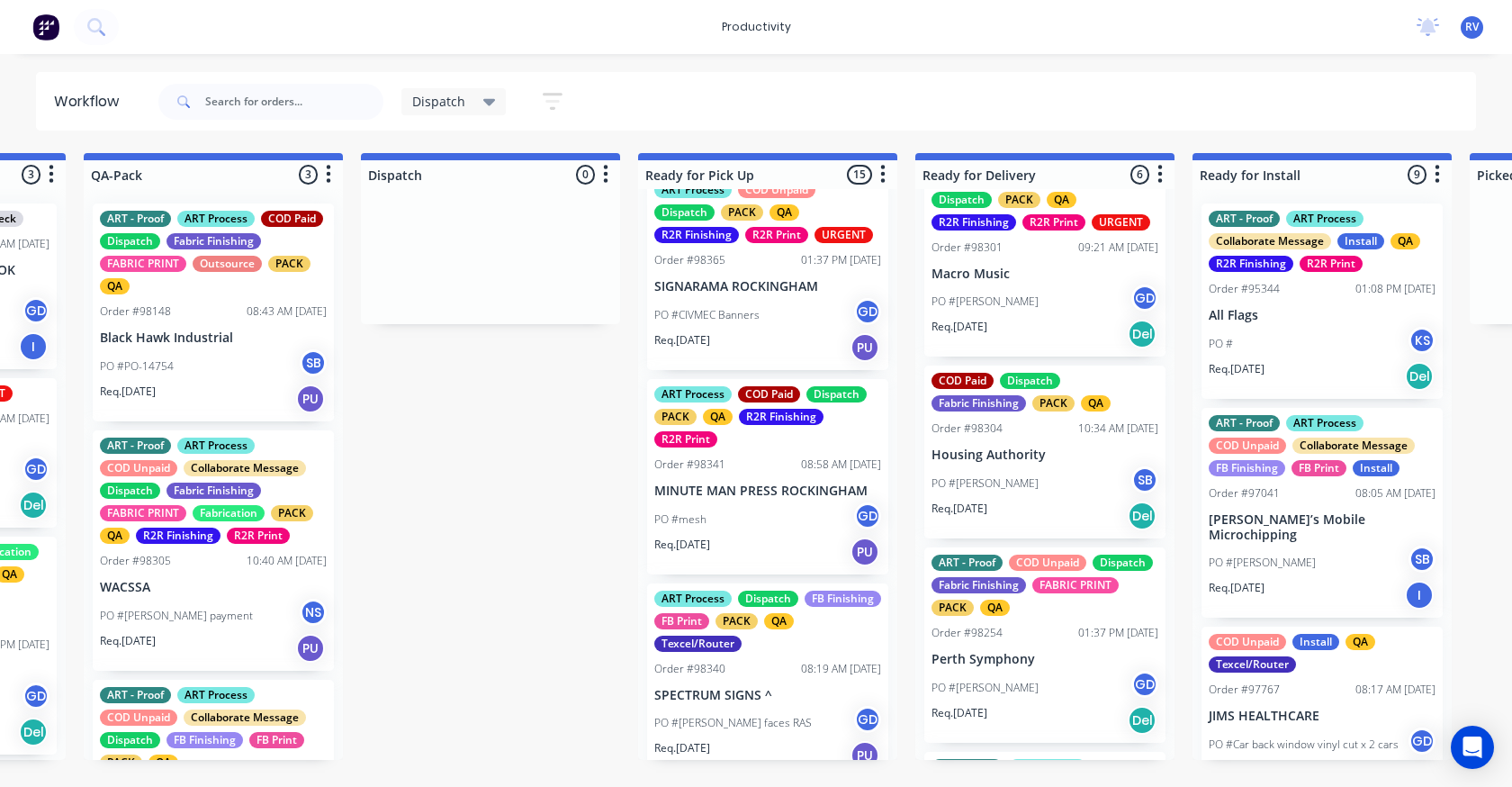
scroll to position [661, 0]
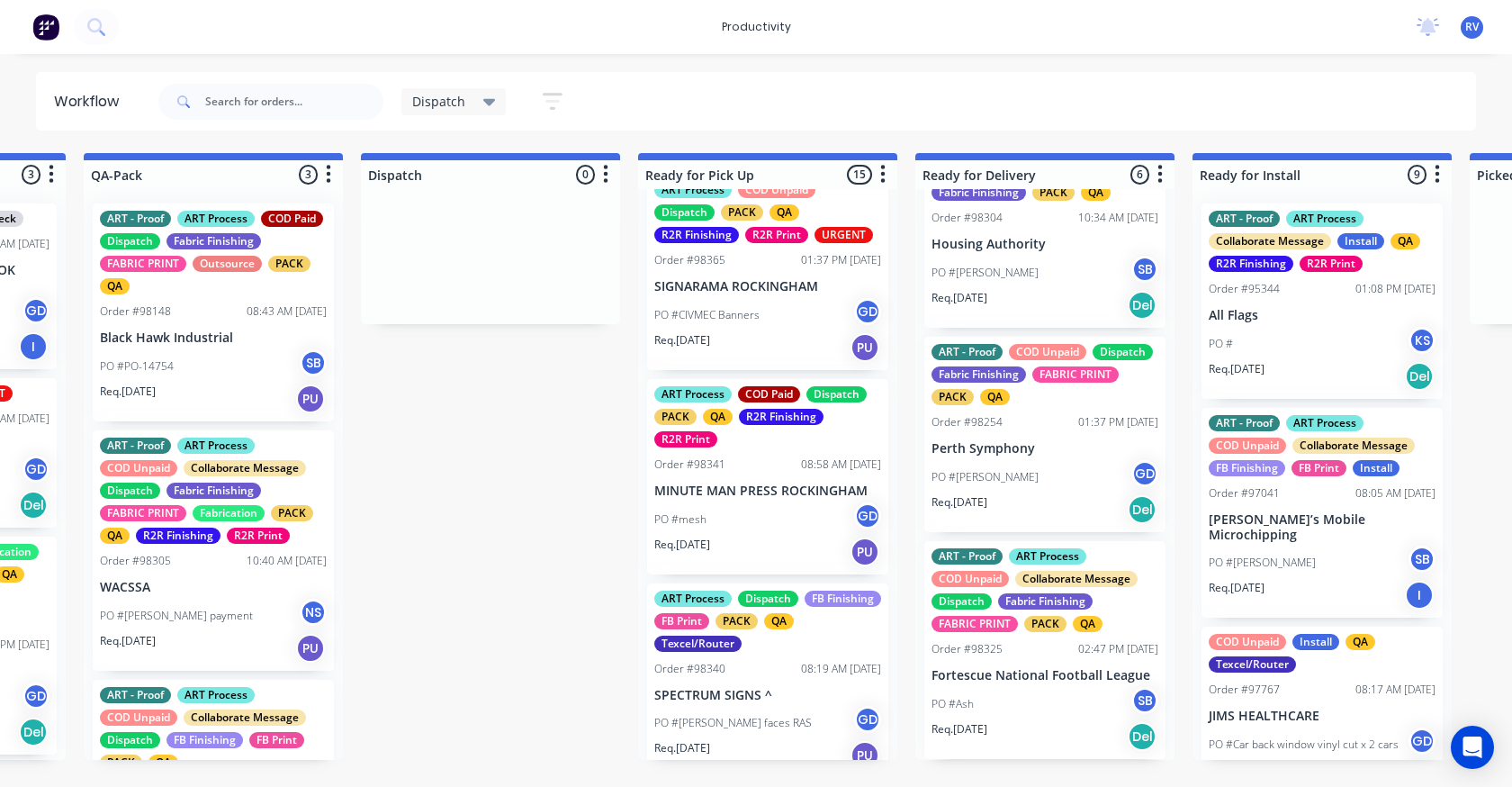
click at [1025, 624] on div "PACK" at bounding box center [1045, 623] width 43 height 16
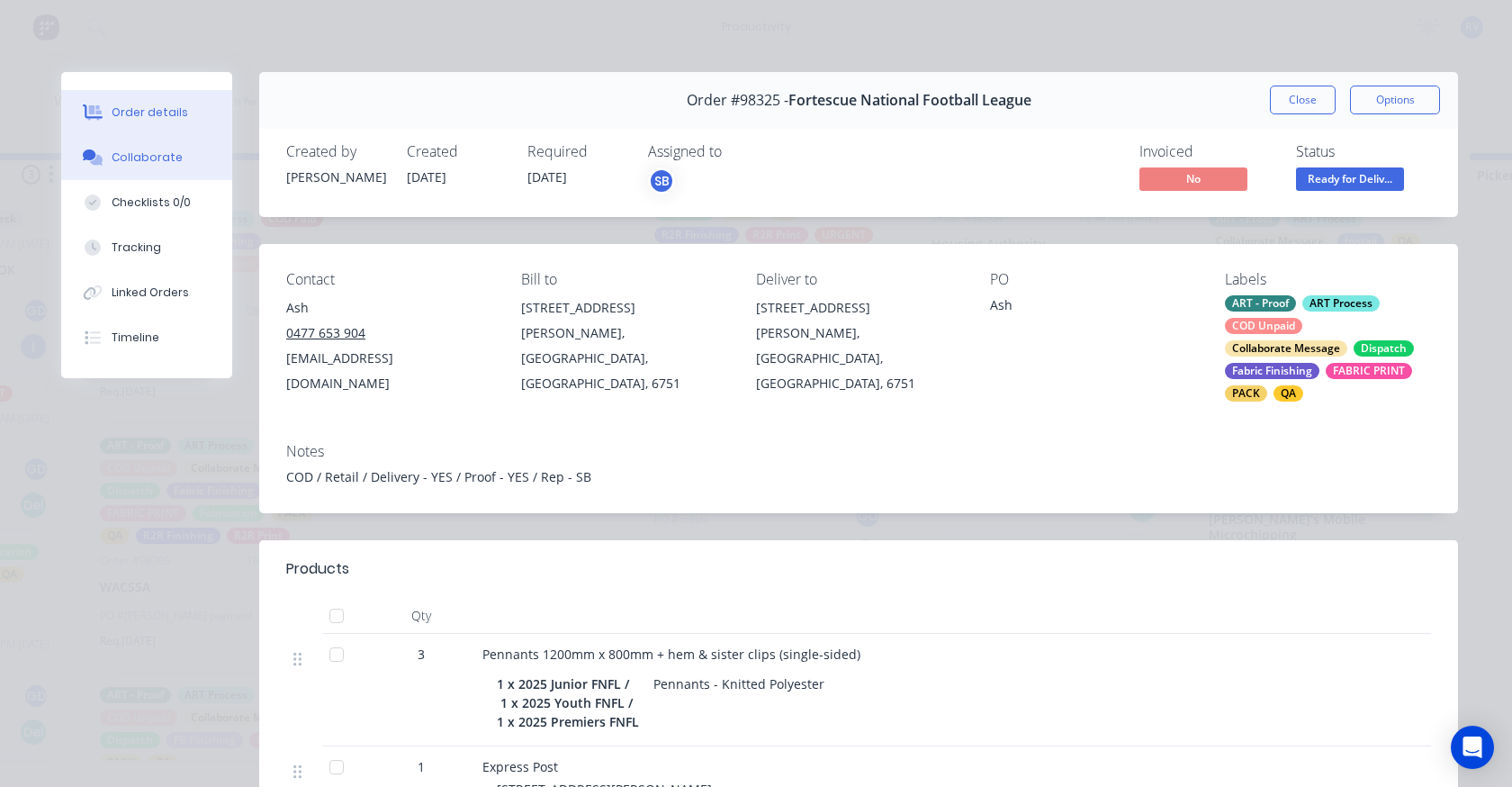
click at [145, 168] on button "Collaborate" at bounding box center [146, 157] width 170 height 45
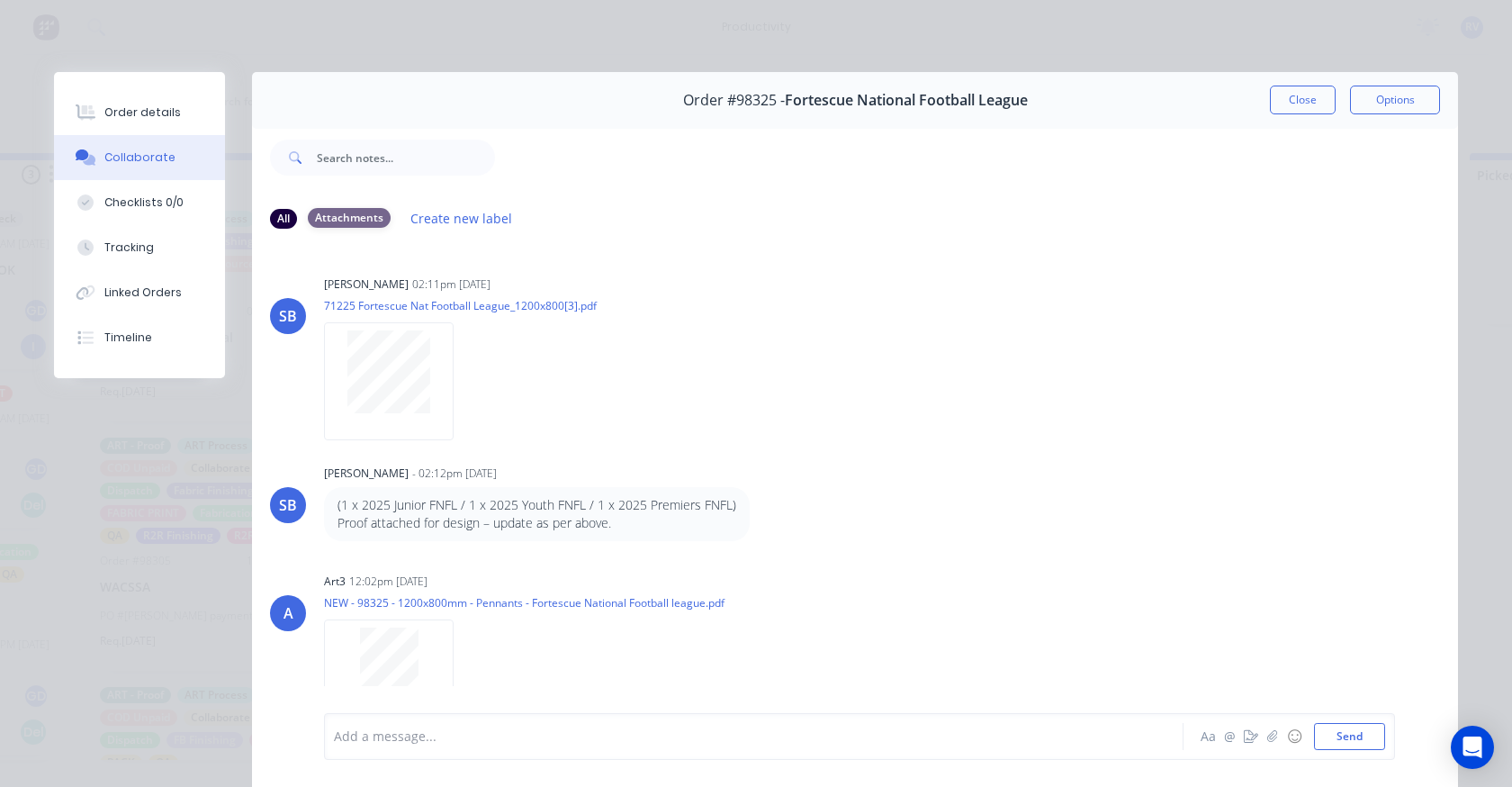
click at [348, 216] on div "Attachments" at bounding box center [349, 218] width 82 height 19
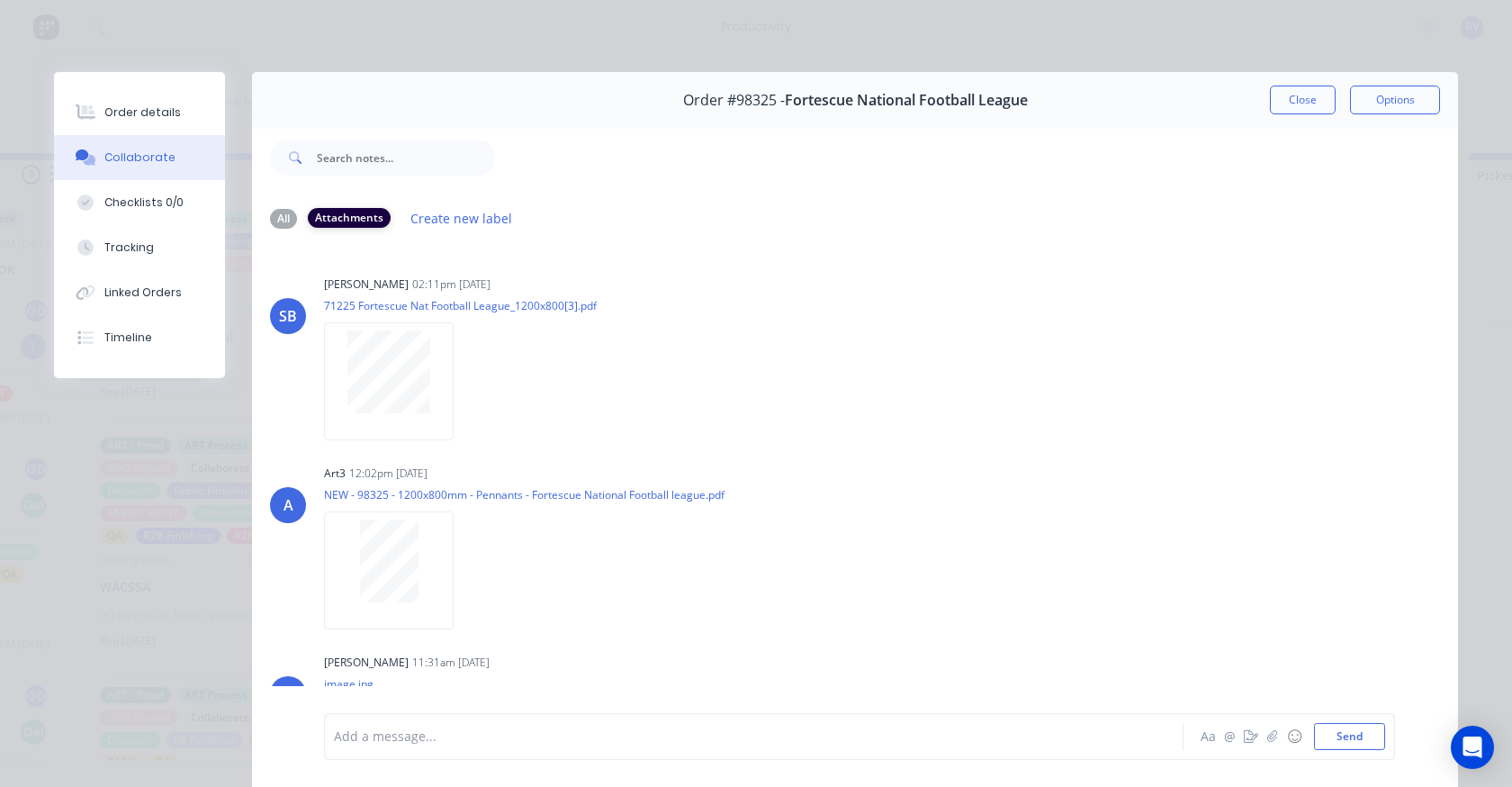
click at [348, 217] on div "Attachments" at bounding box center [349, 218] width 82 height 19
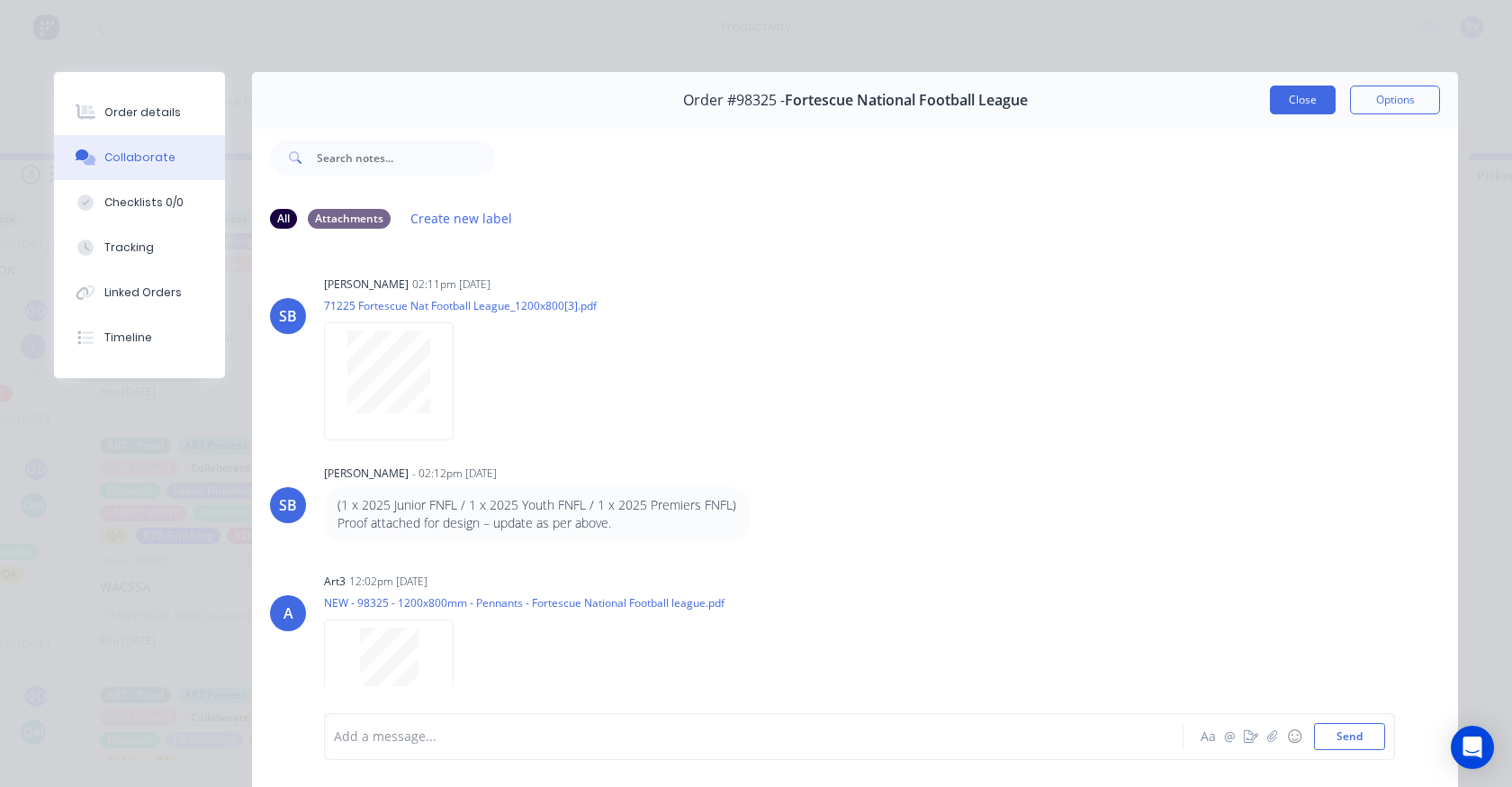
click at [1285, 100] on button "Close" at bounding box center [1303, 100] width 66 height 29
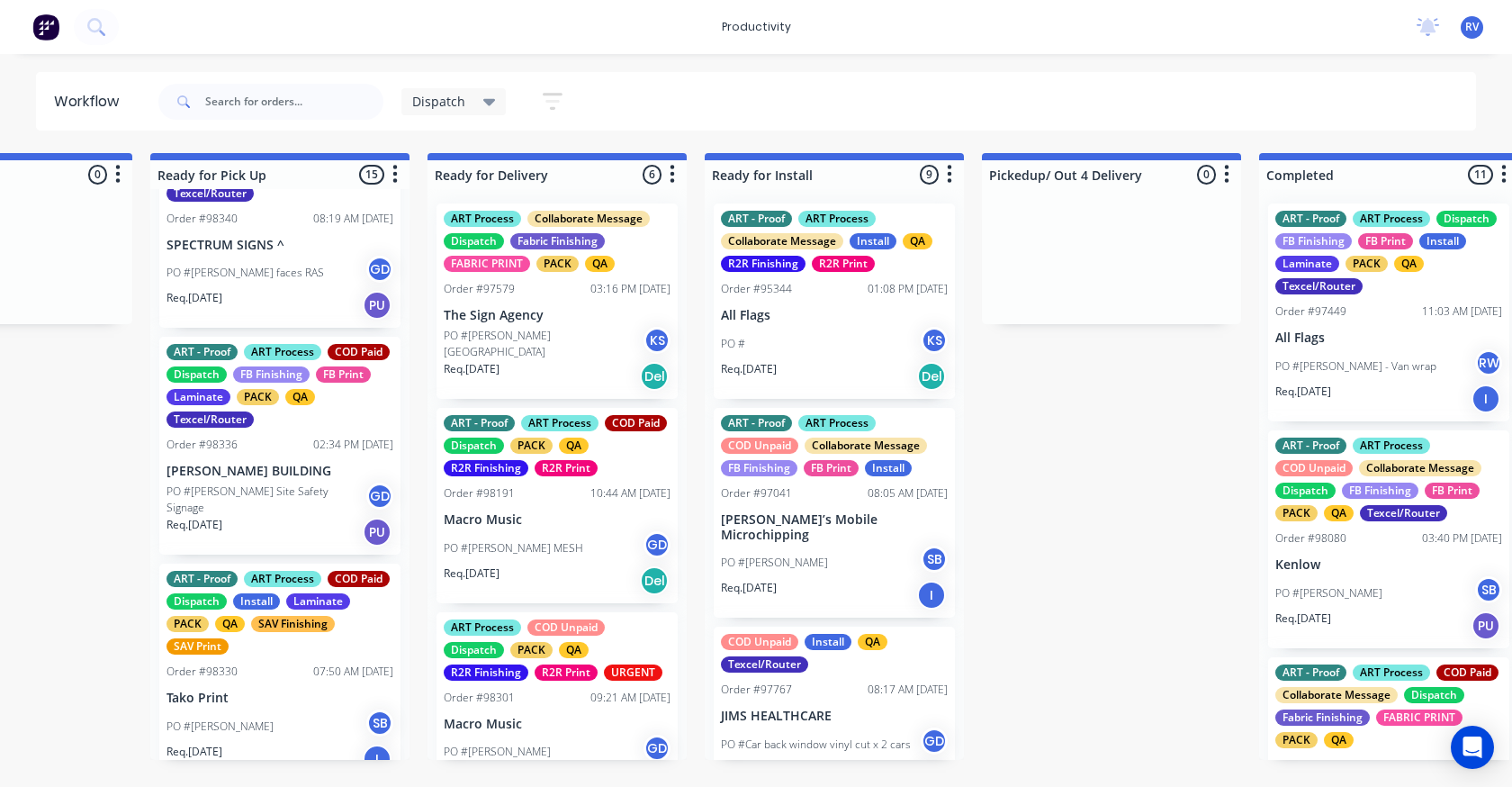
scroll to position [2627, 0]
